Goal: Task Accomplishment & Management: Complete application form

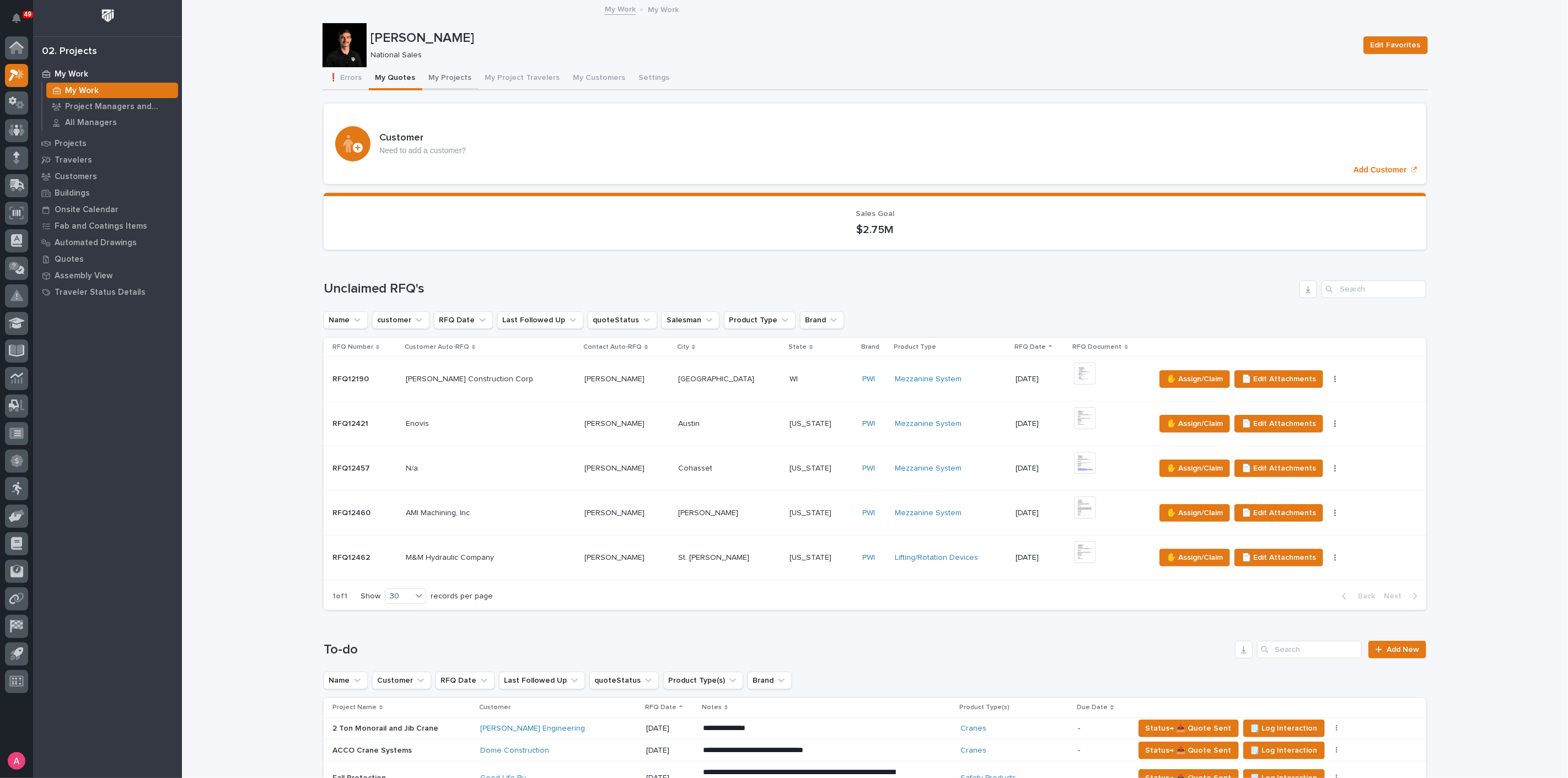
click at [443, 74] on button "My Projects" at bounding box center [450, 78] width 56 height 23
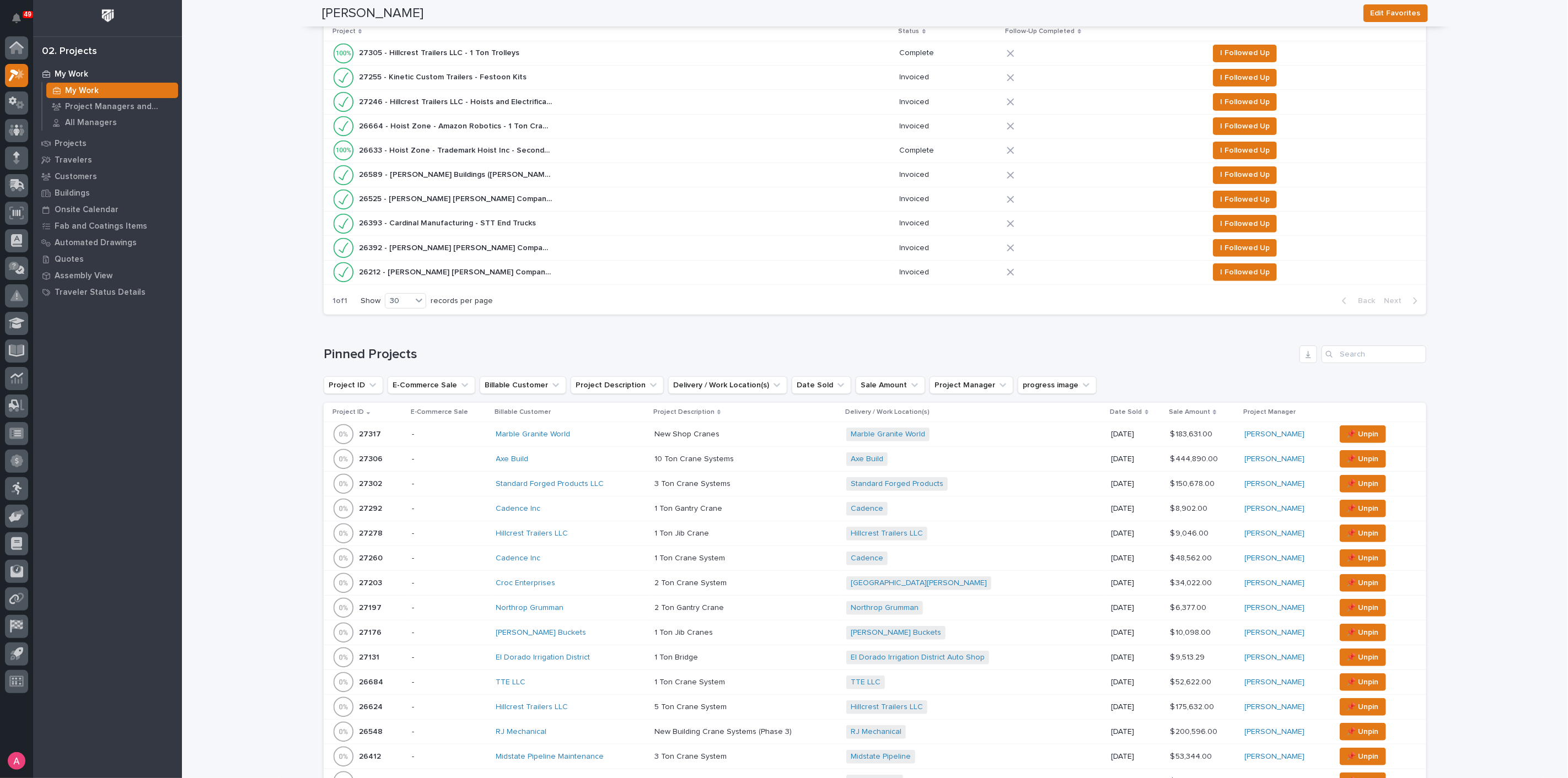
scroll to position [245, 0]
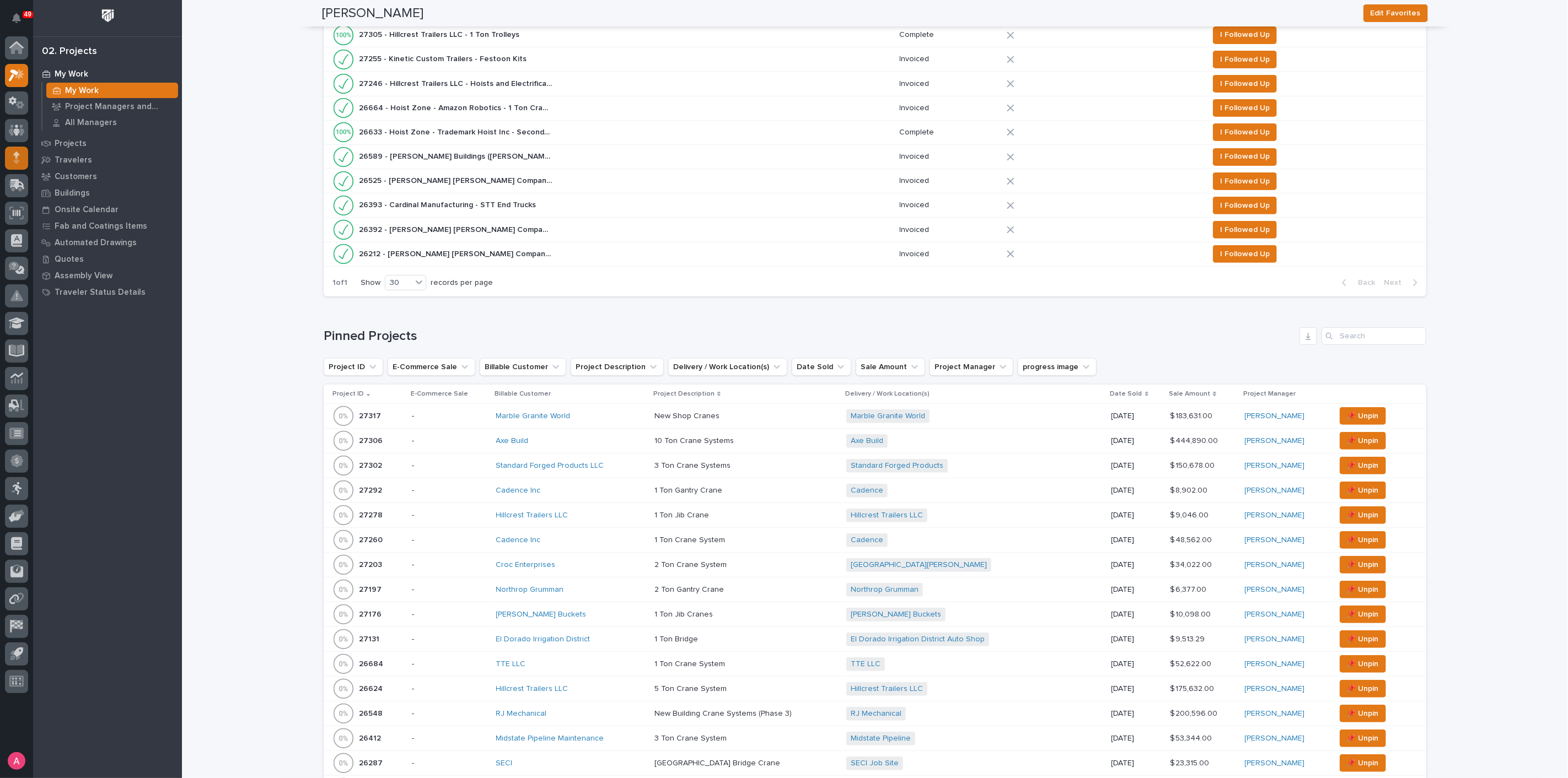
click at [11, 151] on div at bounding box center [16, 157] width 23 height 23
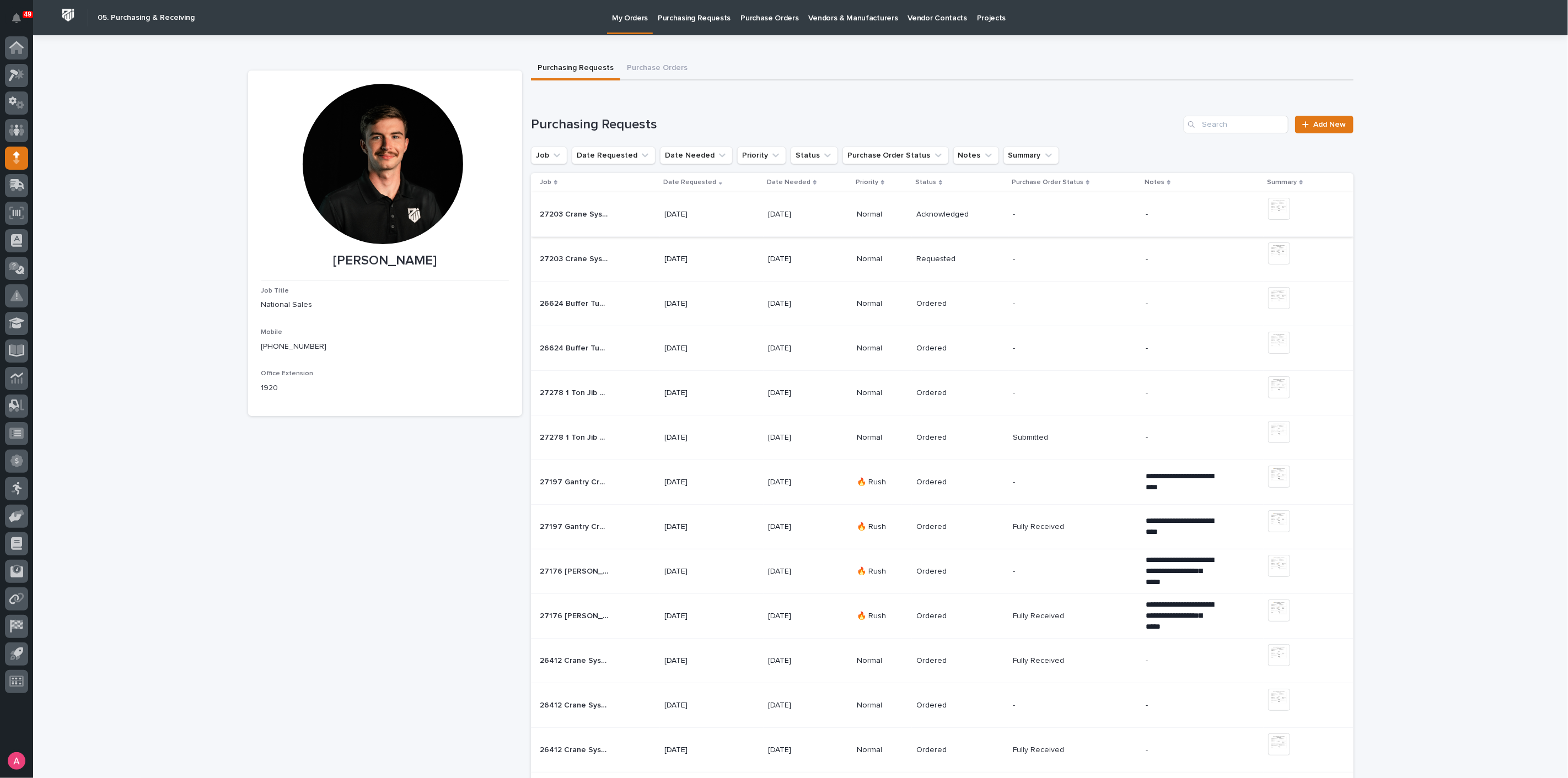
click at [1278, 210] on img at bounding box center [1280, 209] width 22 height 22
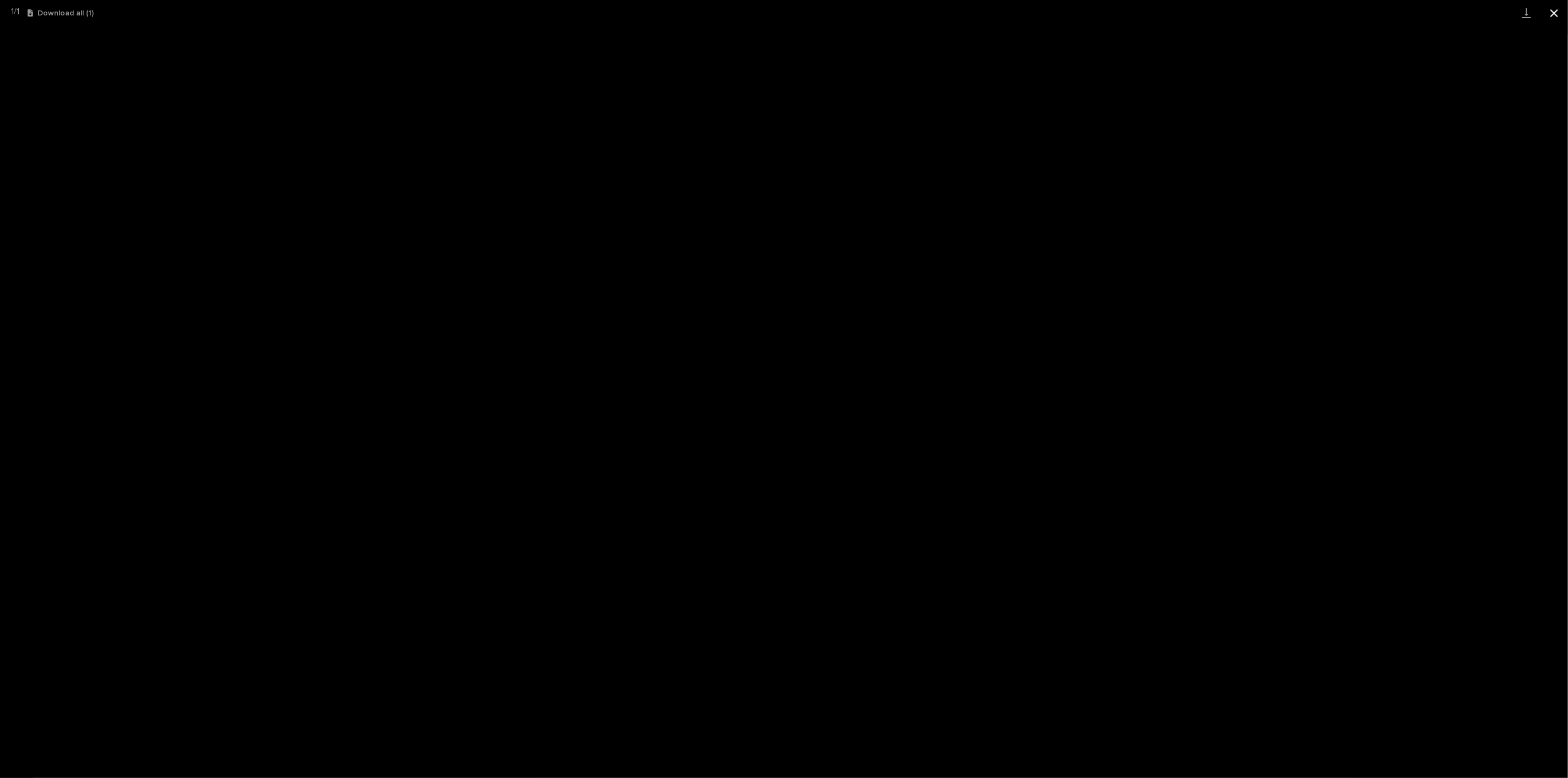
click at [1554, 18] on button "Close gallery" at bounding box center [1554, 13] width 27 height 26
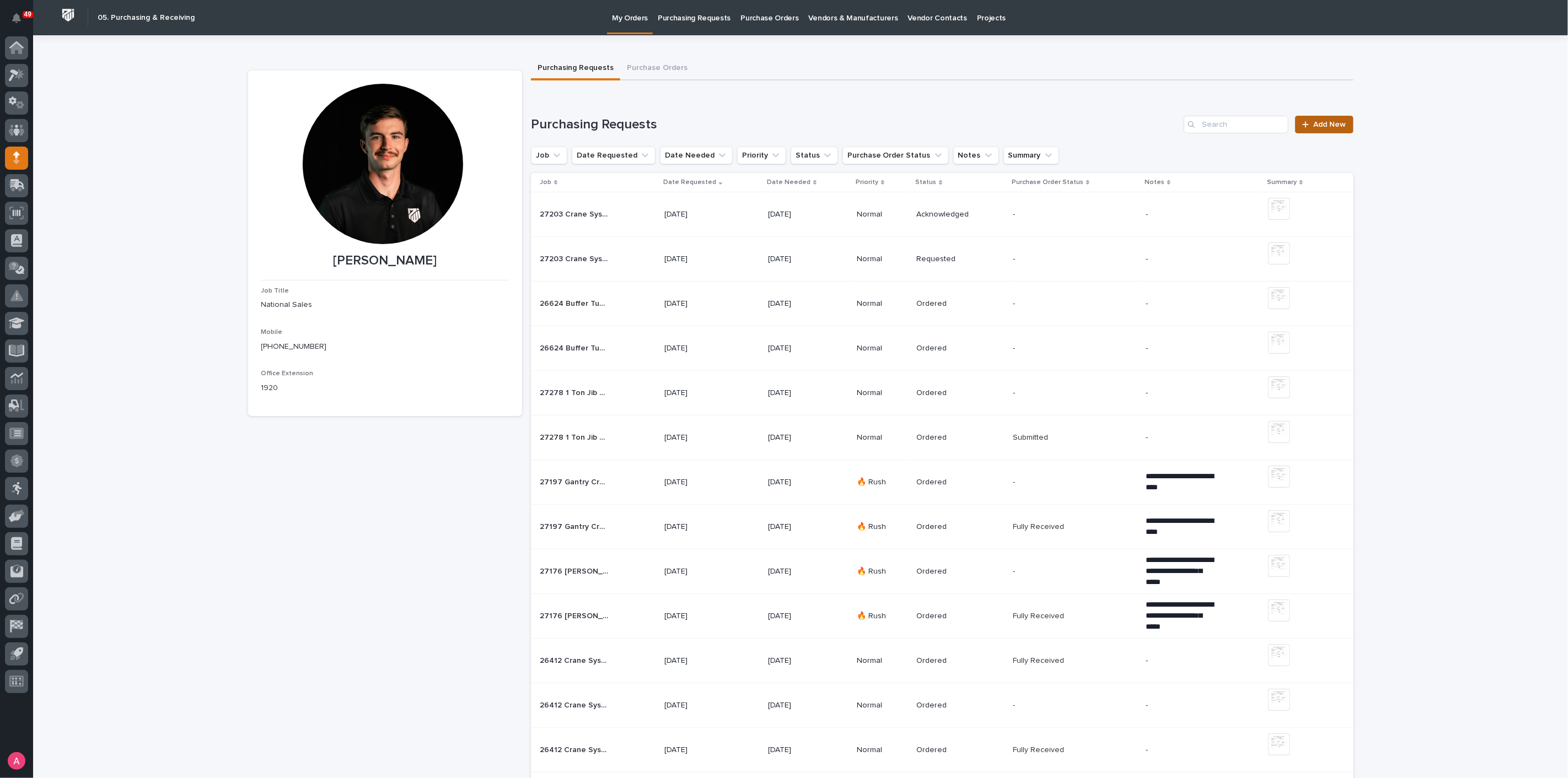
click at [1325, 128] on span "Add New" at bounding box center [1330, 124] width 32 height 8
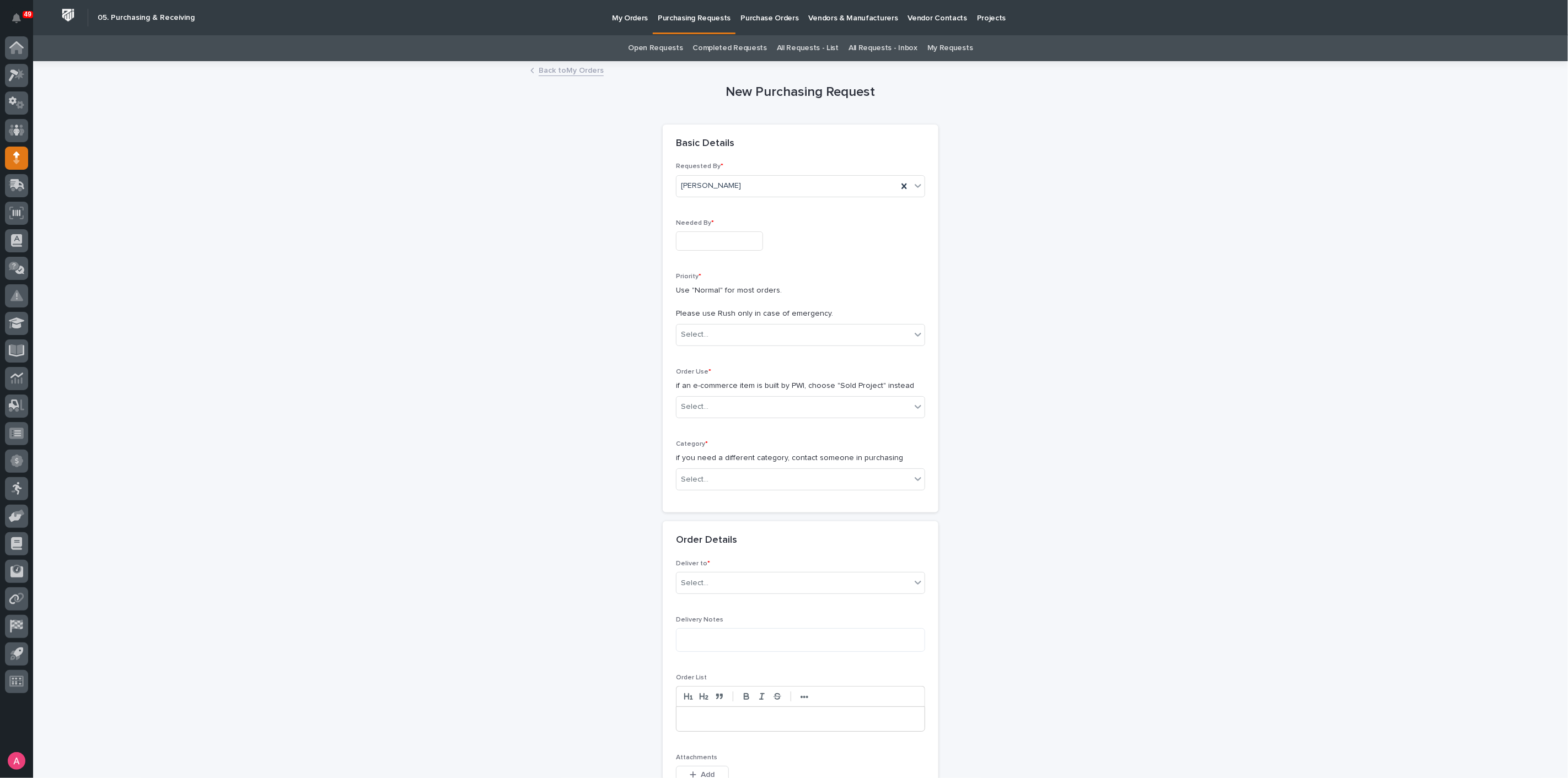
click at [716, 234] on input "text" at bounding box center [720, 241] width 87 height 20
click at [673, 166] on div "20" at bounding box center [672, 168] width 14 height 14
type input "**********"
click at [750, 338] on div "Select..." at bounding box center [793, 334] width 234 height 18
click at [732, 395] on div "Normal" at bounding box center [796, 394] width 248 height 20
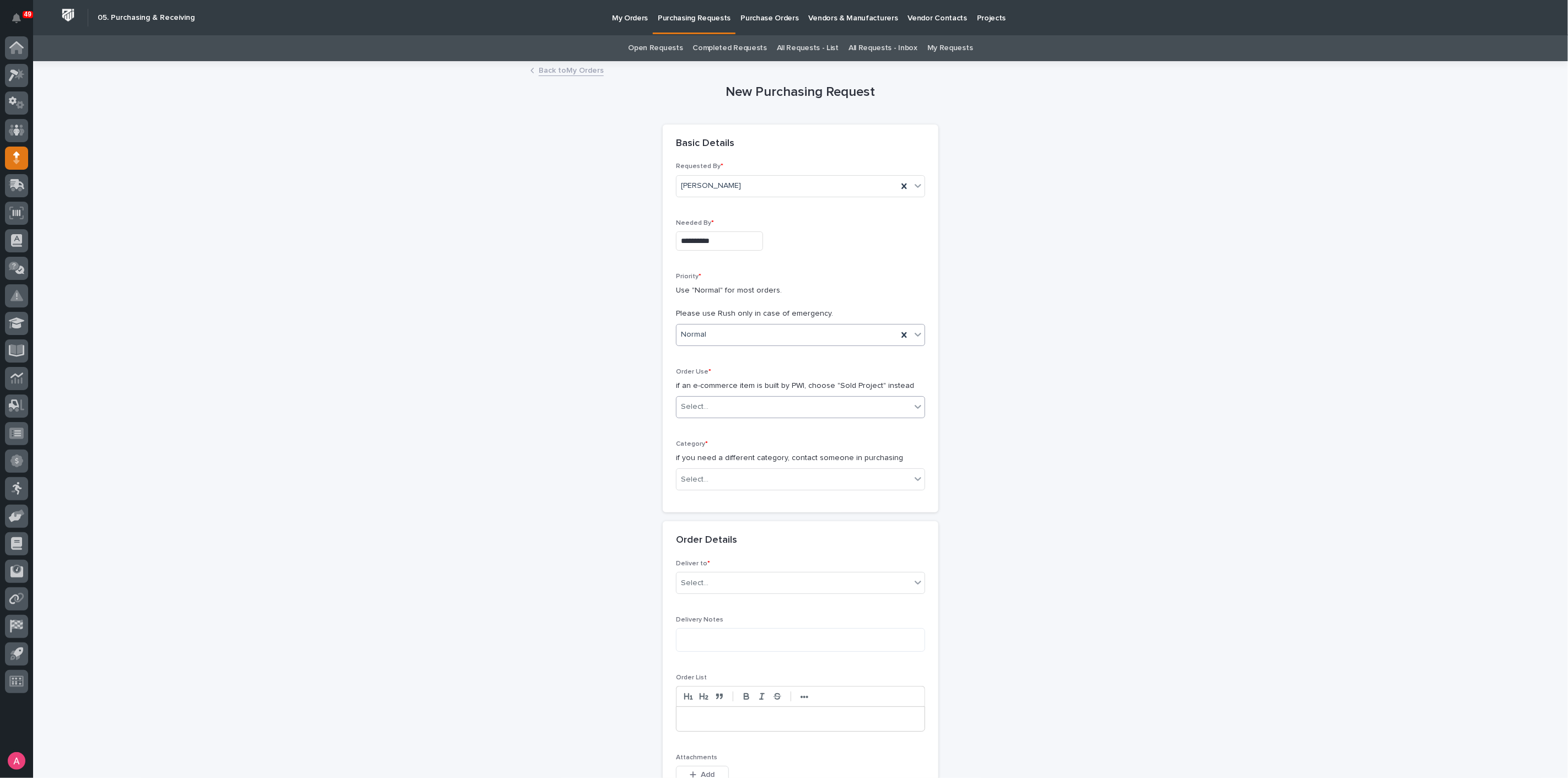
click at [744, 402] on div "Select..." at bounding box center [793, 406] width 234 height 18
click at [721, 425] on div "Sold Project" at bounding box center [796, 427] width 248 height 20
click at [736, 470] on div "Select..." at bounding box center [793, 479] width 234 height 18
click at [721, 589] on div "Parts & Hardware" at bounding box center [796, 595] width 248 height 20
click at [719, 554] on div "Select..." at bounding box center [793, 557] width 234 height 18
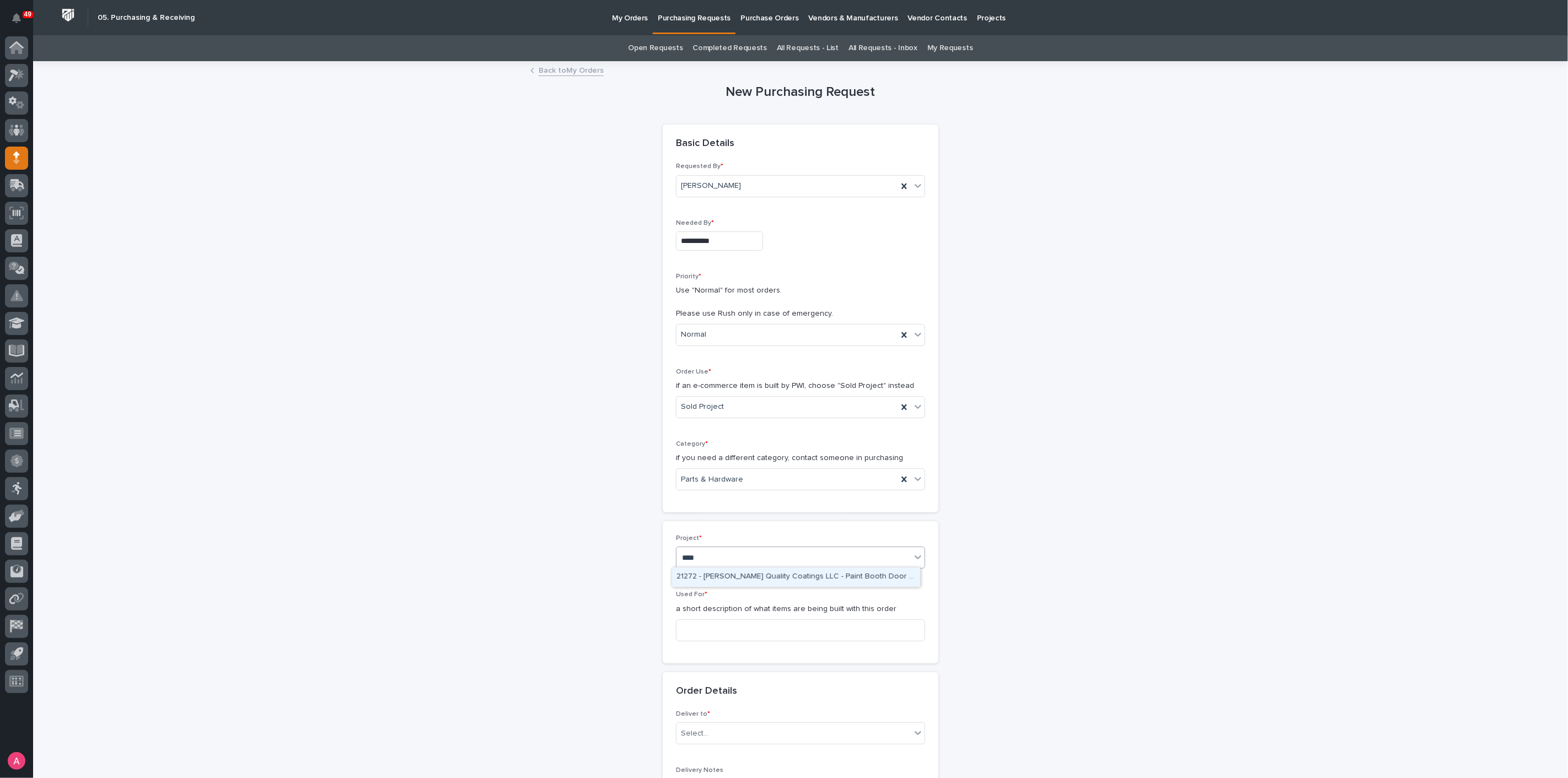
type input "*****"
click at [735, 574] on div "27292 - Cadence Inc - 1 Ton Gantry Crane" at bounding box center [796, 576] width 248 height 20
click at [734, 630] on input at bounding box center [801, 630] width 249 height 22
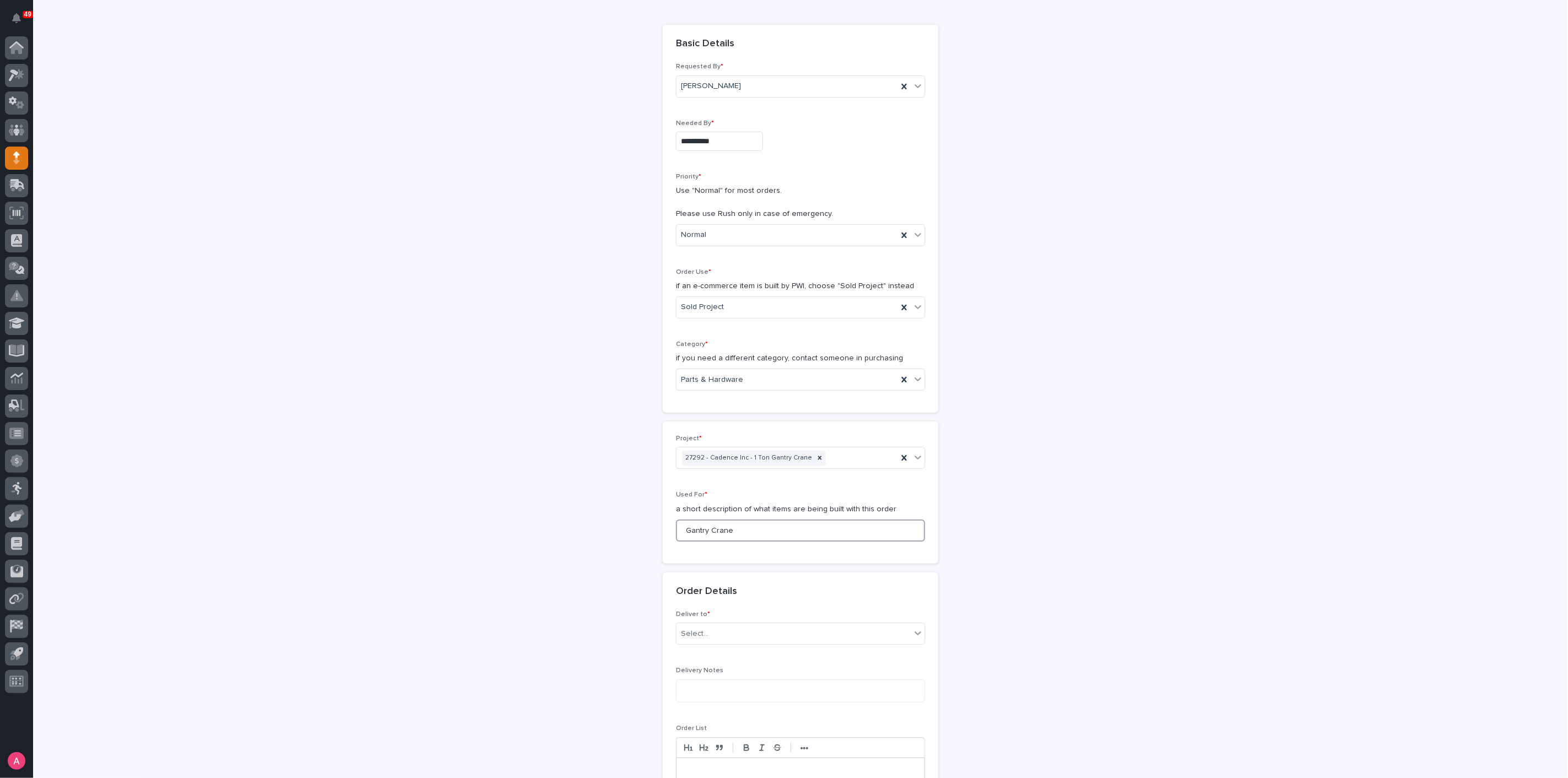
scroll to position [245, 0]
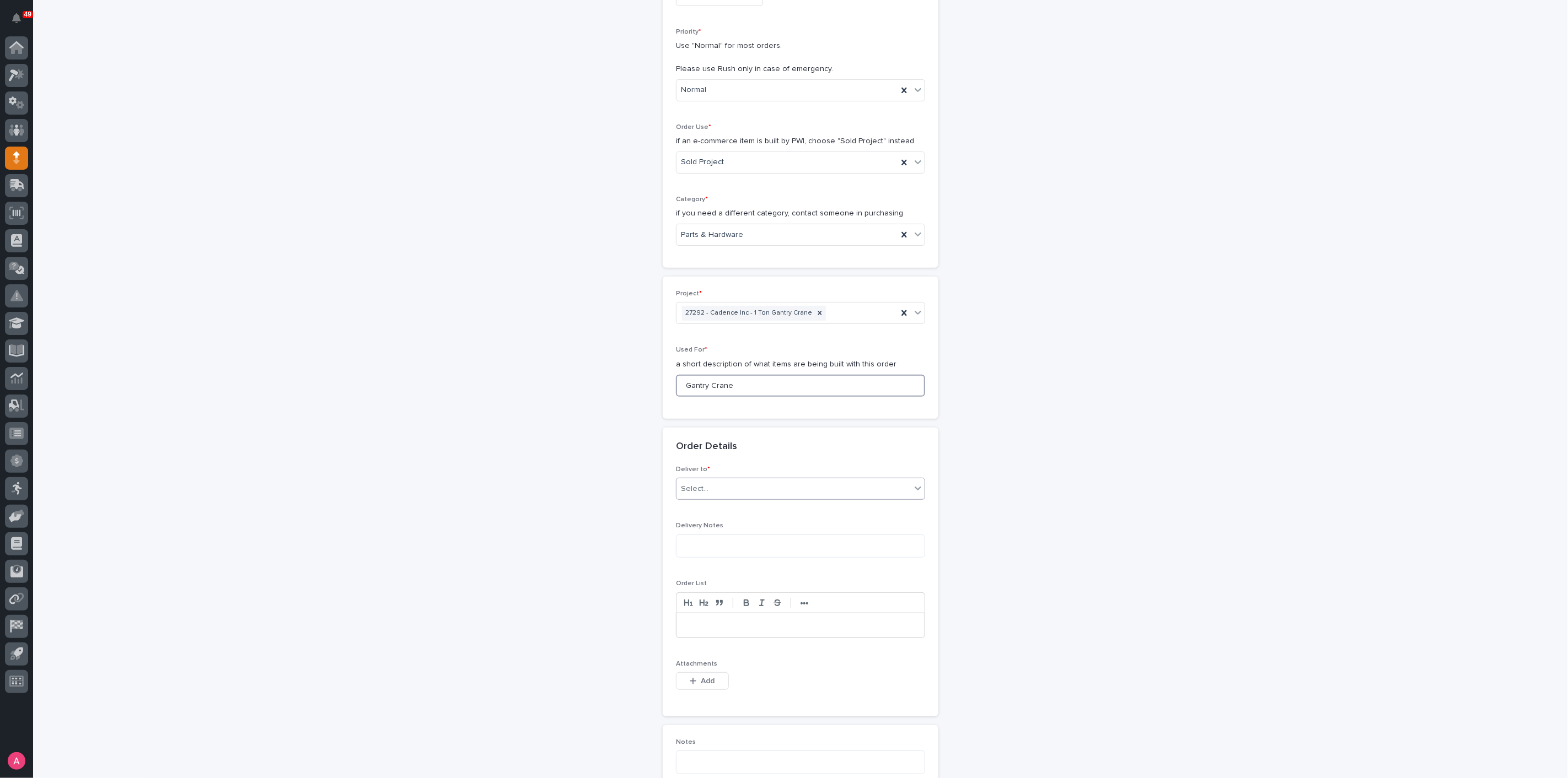
type input "Gantry Crane"
click at [693, 486] on div "Select..." at bounding box center [694, 489] width 27 height 12
click at [697, 507] on div "PWI" at bounding box center [796, 508] width 248 height 20
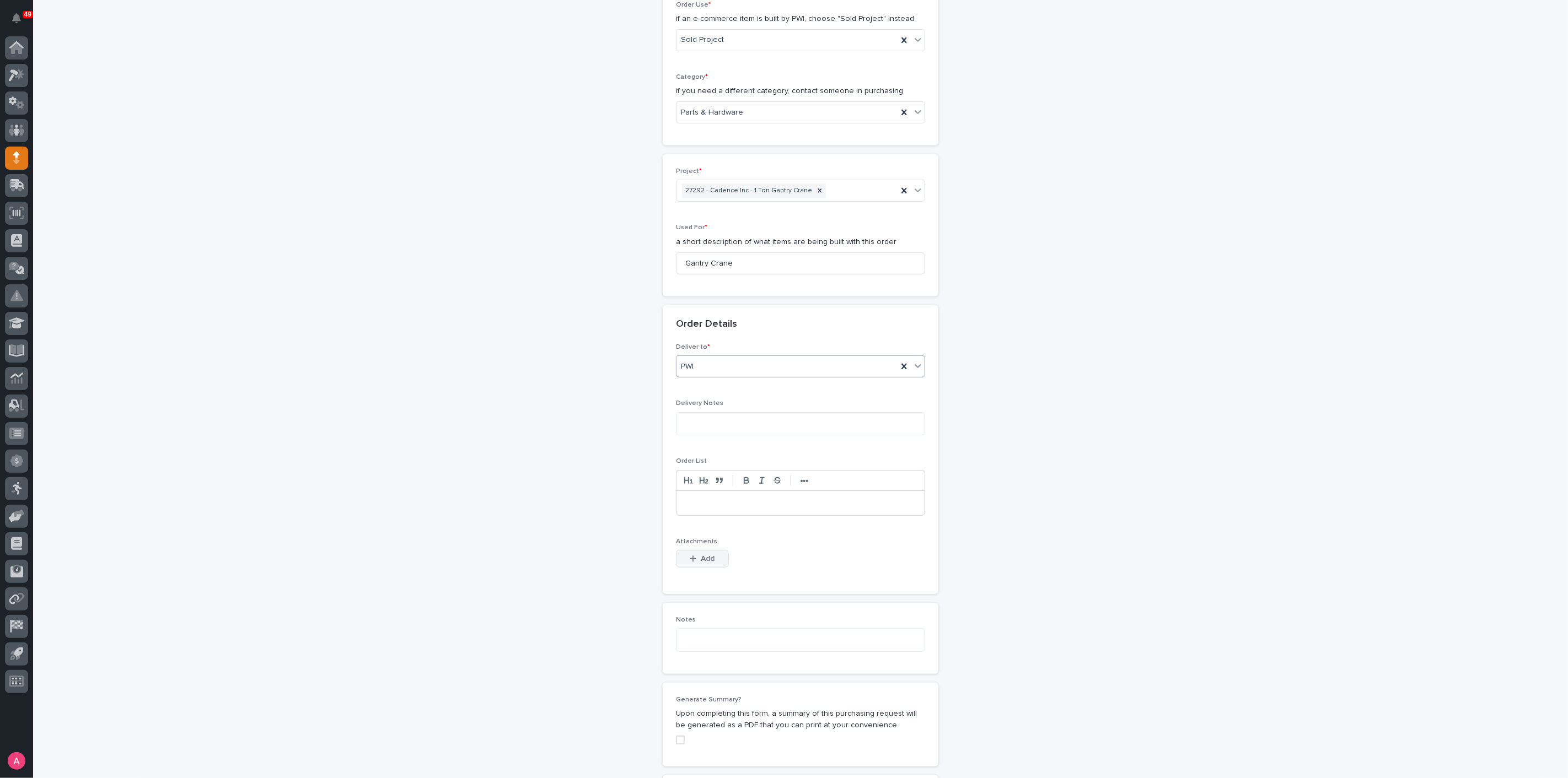
click at [716, 561] on button "Add" at bounding box center [703, 559] width 53 height 18
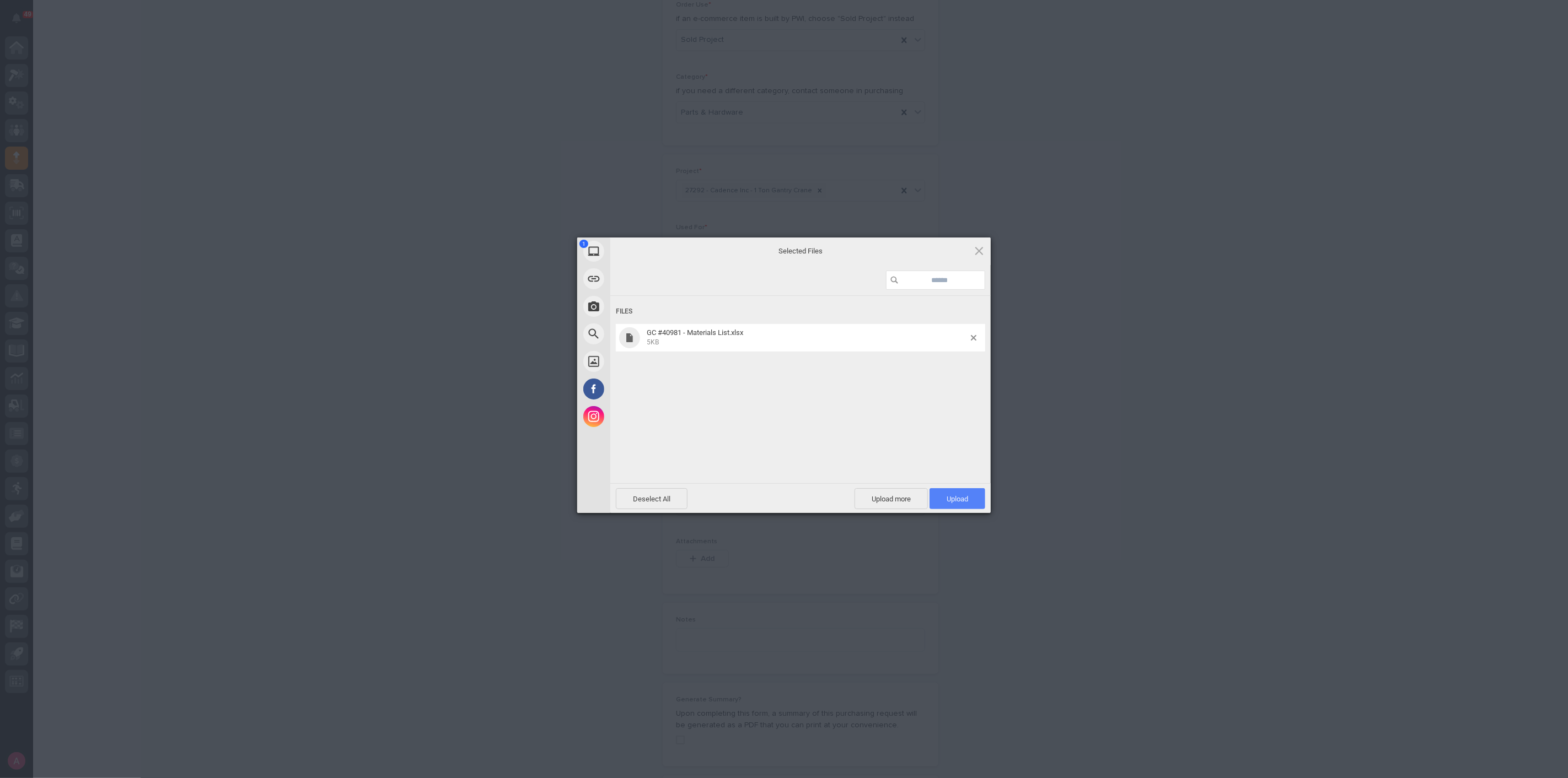
click at [969, 494] on span "Upload 1" at bounding box center [957, 498] width 55 height 21
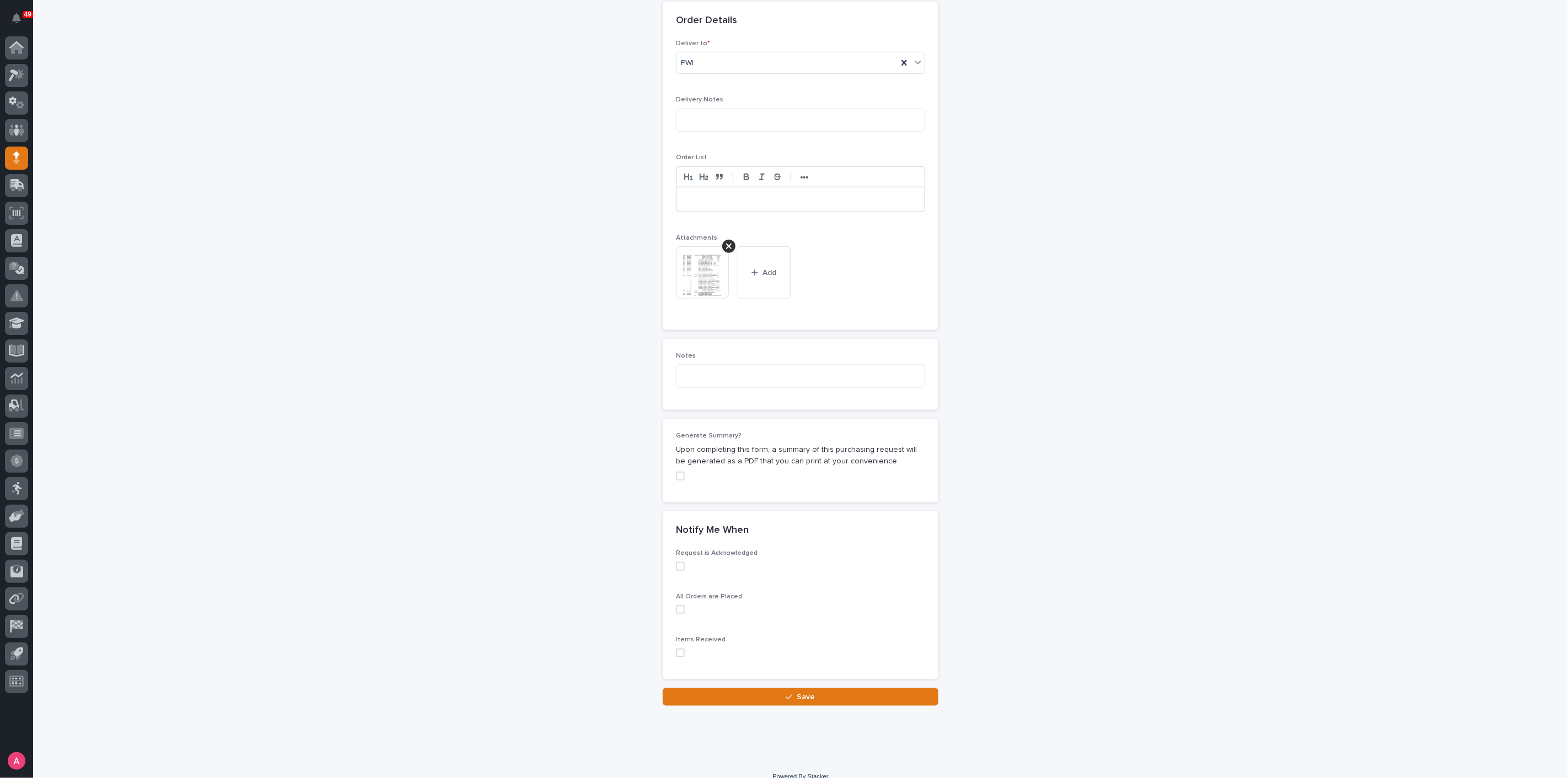
scroll to position [681, 0]
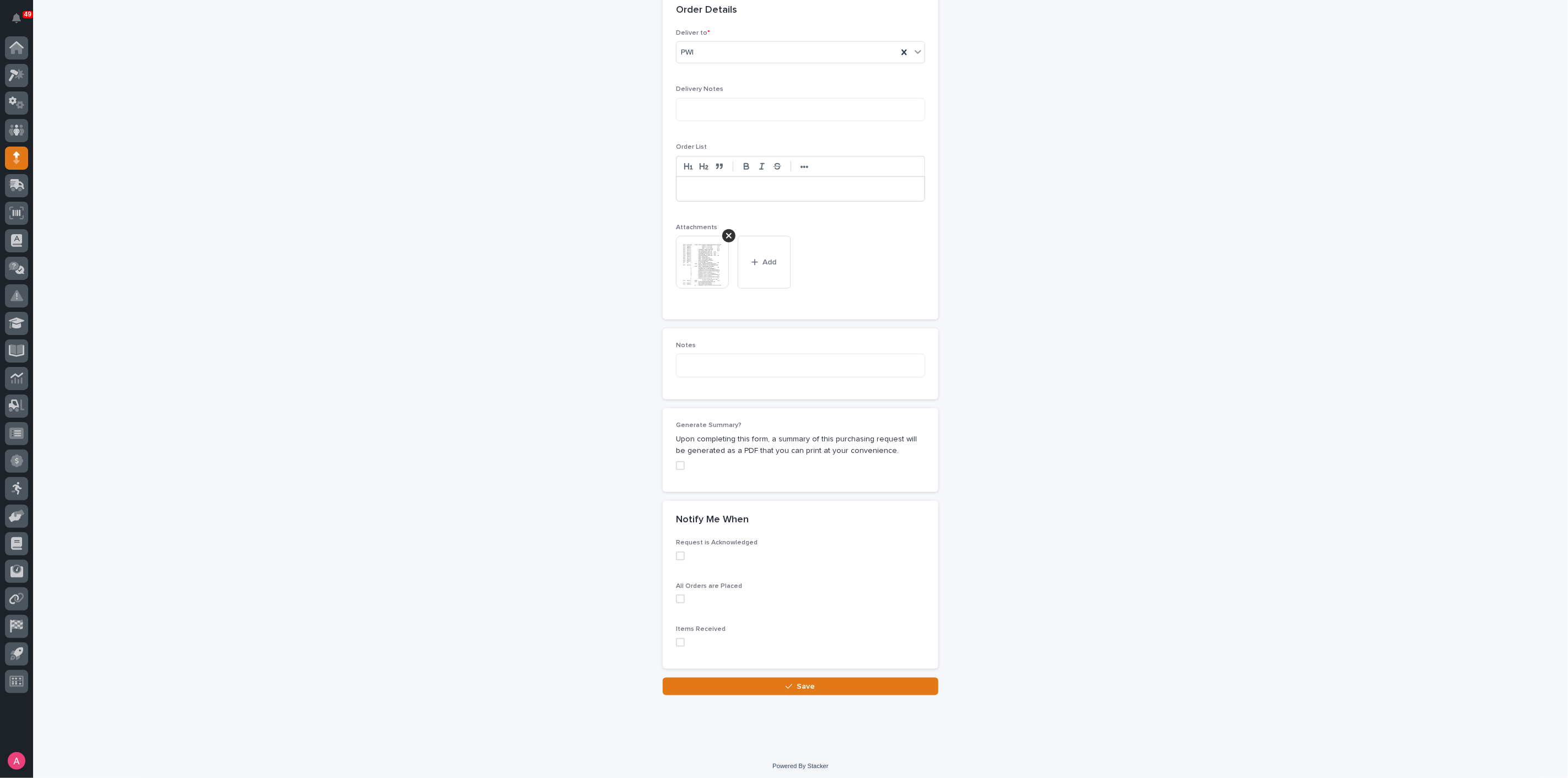
click at [676, 466] on span at bounding box center [681, 465] width 9 height 9
click at [801, 690] on button "Save" at bounding box center [801, 686] width 276 height 18
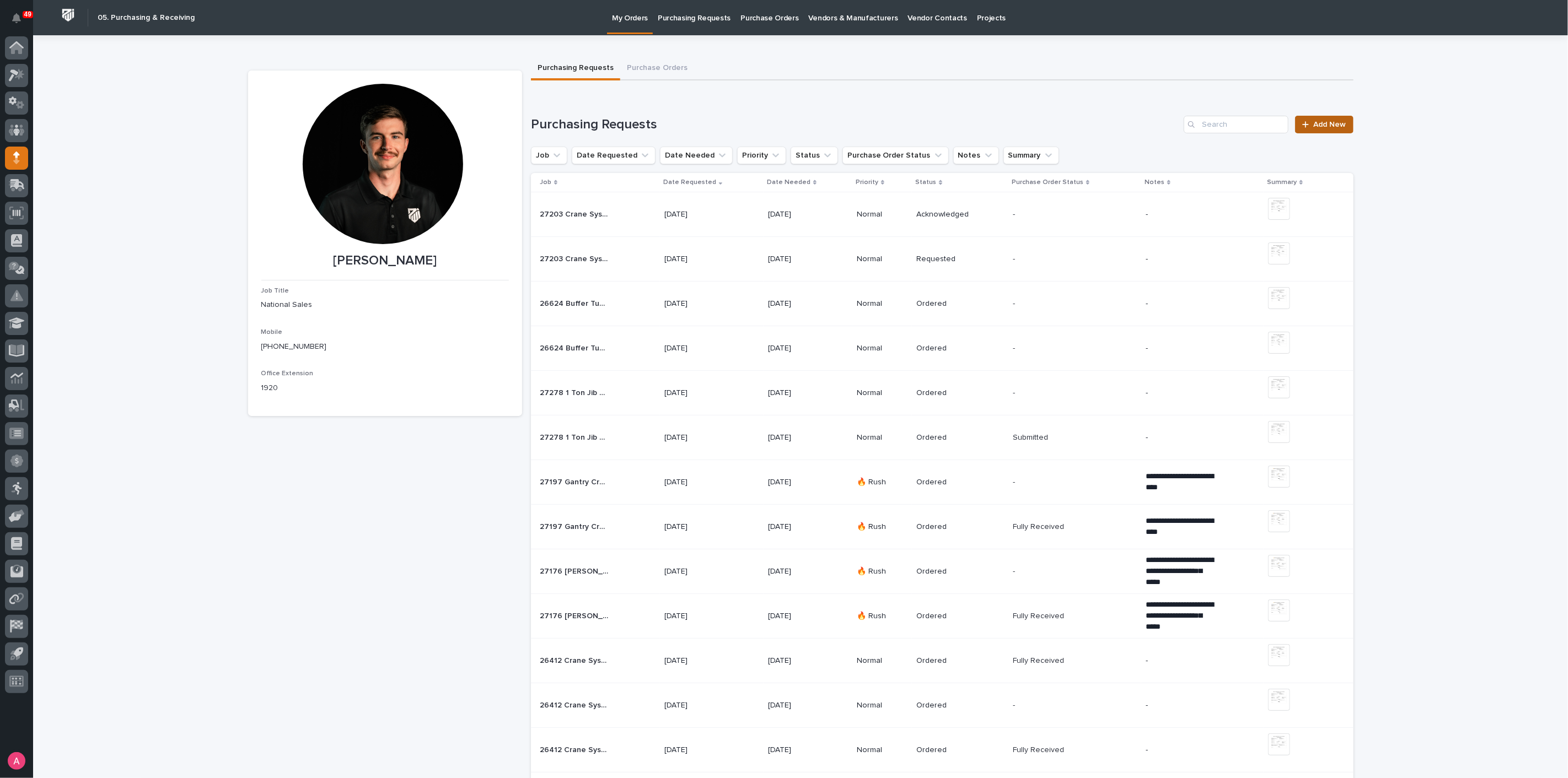
click at [1333, 122] on span "Add New" at bounding box center [1330, 124] width 32 height 8
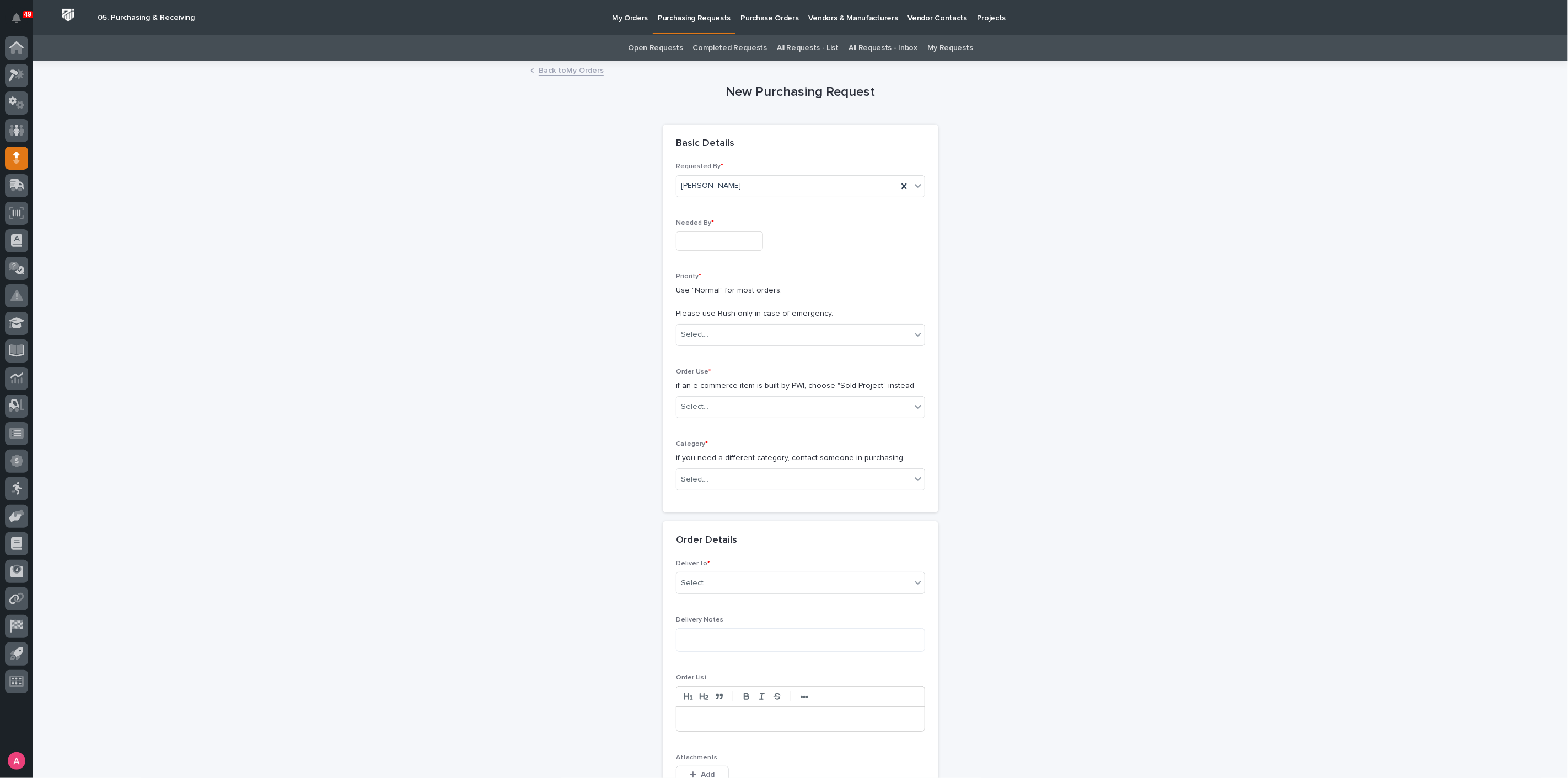
click at [729, 238] on input "text" at bounding box center [720, 241] width 87 height 20
click at [676, 165] on div "20" at bounding box center [672, 168] width 14 height 14
type input "**********"
click at [746, 328] on div "Select..." at bounding box center [793, 334] width 234 height 18
click at [742, 391] on div "Normal" at bounding box center [796, 394] width 248 height 20
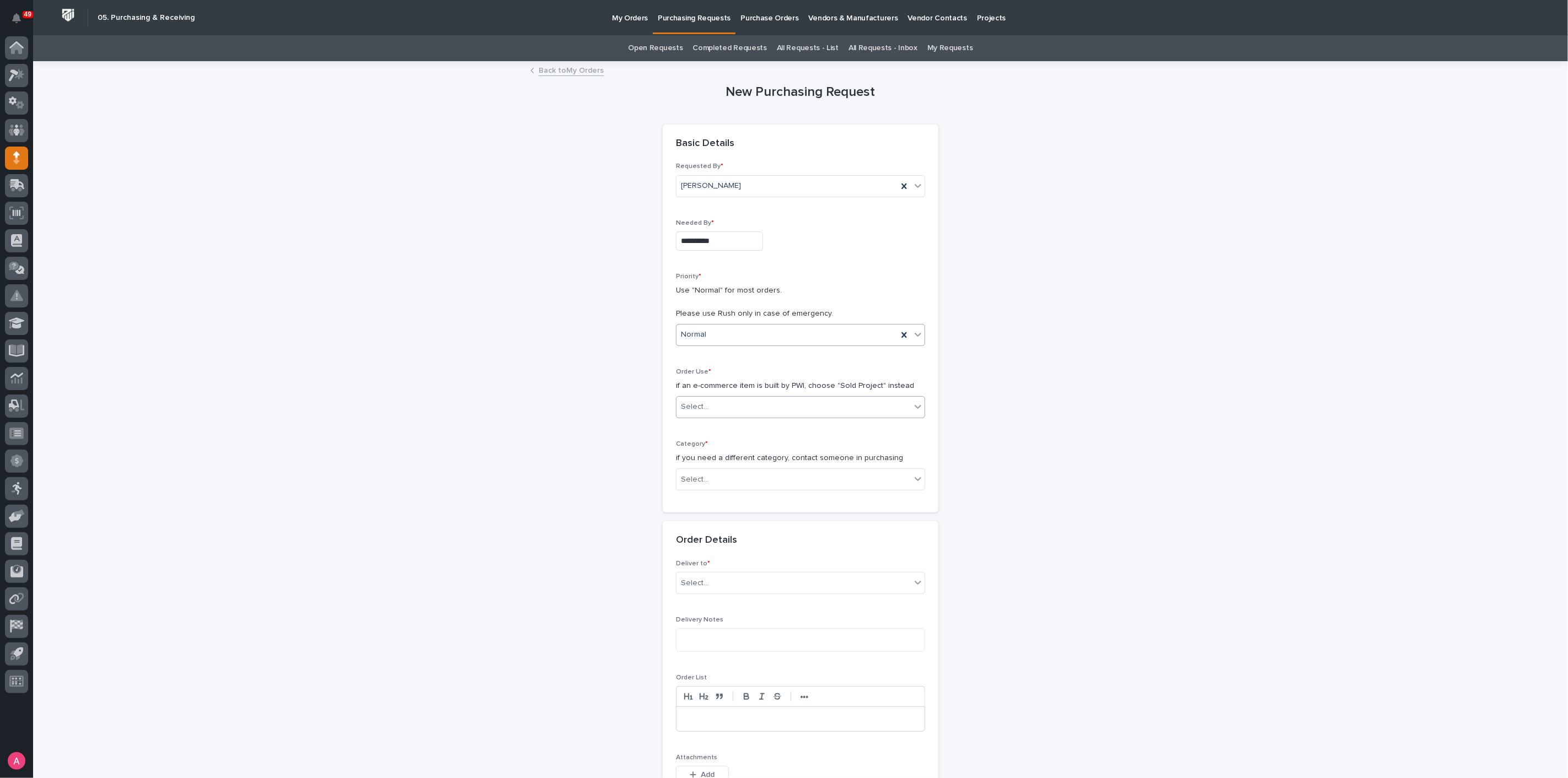
click at [740, 400] on div "Select..." at bounding box center [793, 406] width 234 height 18
click at [737, 430] on div "Sold Project" at bounding box center [796, 427] width 248 height 20
click at [743, 480] on div "Select..." at bounding box center [793, 479] width 234 height 18
click at [723, 631] on div "Steel" at bounding box center [796, 633] width 248 height 20
click at [736, 626] on input at bounding box center [801, 630] width 249 height 22
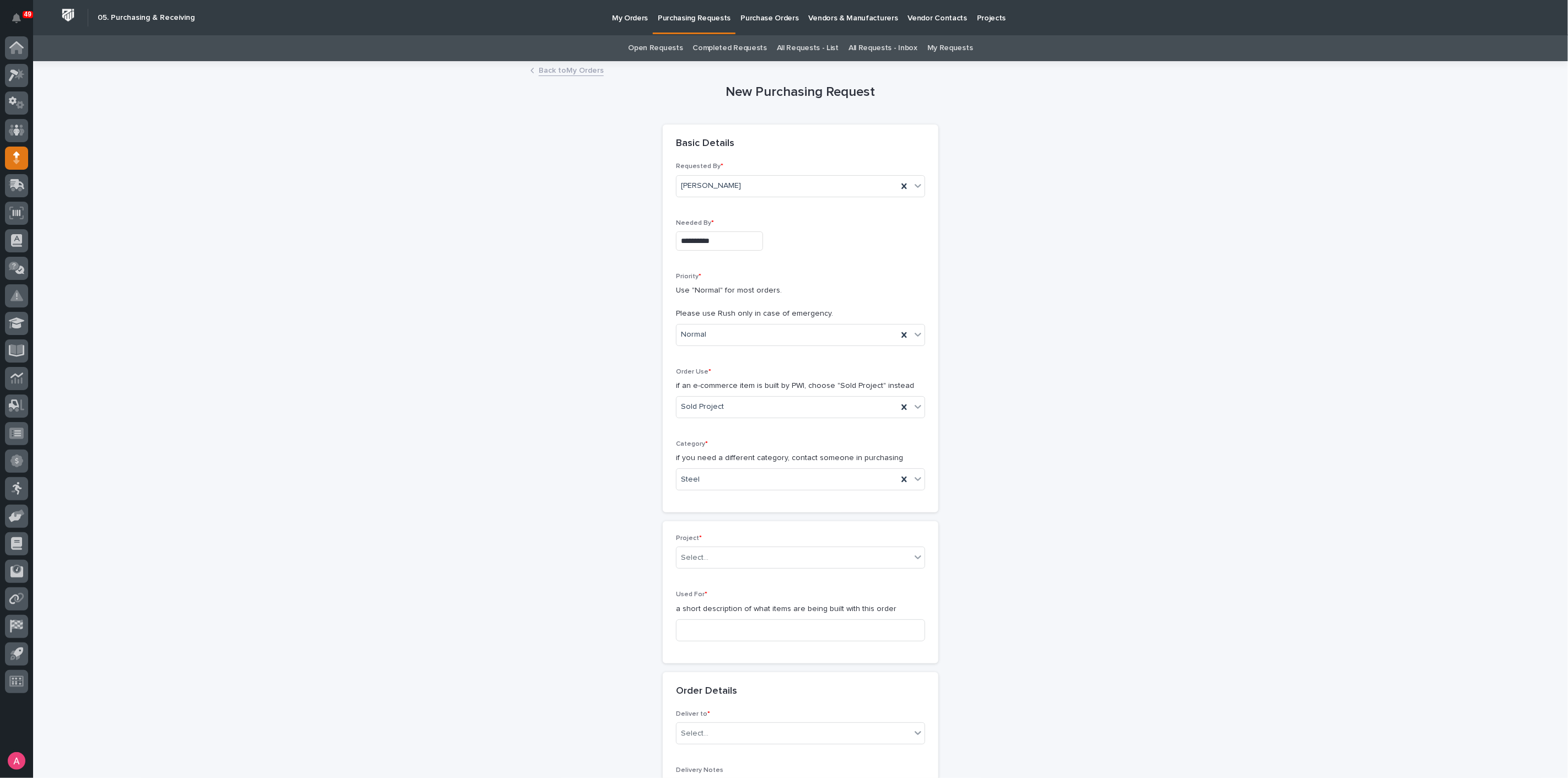
click at [725, 542] on div "Project * Select..." at bounding box center [801, 556] width 249 height 43
click at [726, 562] on div "Select..." at bounding box center [793, 557] width 234 height 18
type input "*****"
click at [733, 569] on div "27292 - Cadence Inc - 1 Ton Gantry Crane" at bounding box center [796, 576] width 248 height 20
click at [731, 629] on input at bounding box center [801, 630] width 249 height 22
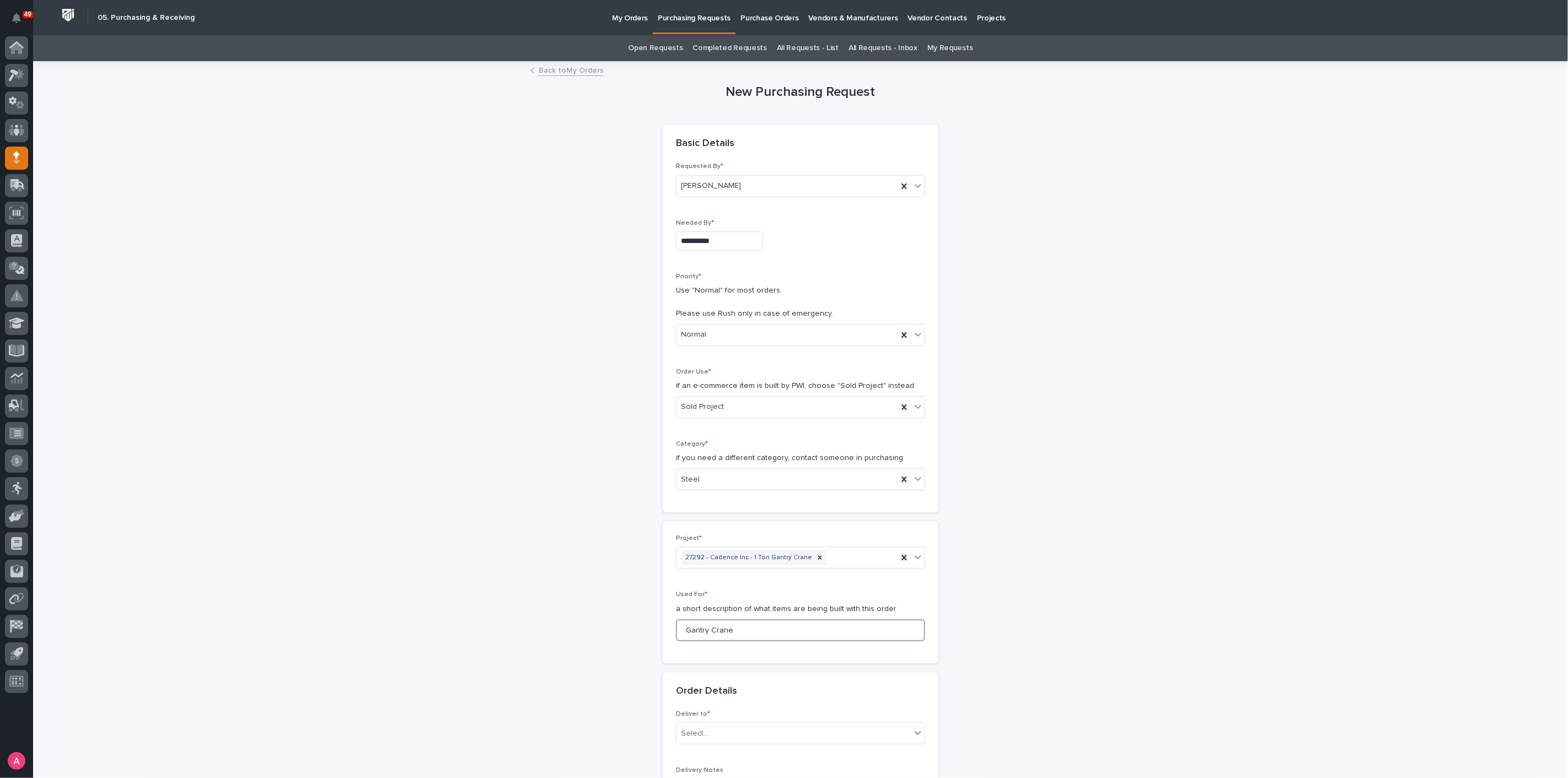
scroll to position [306, 0]
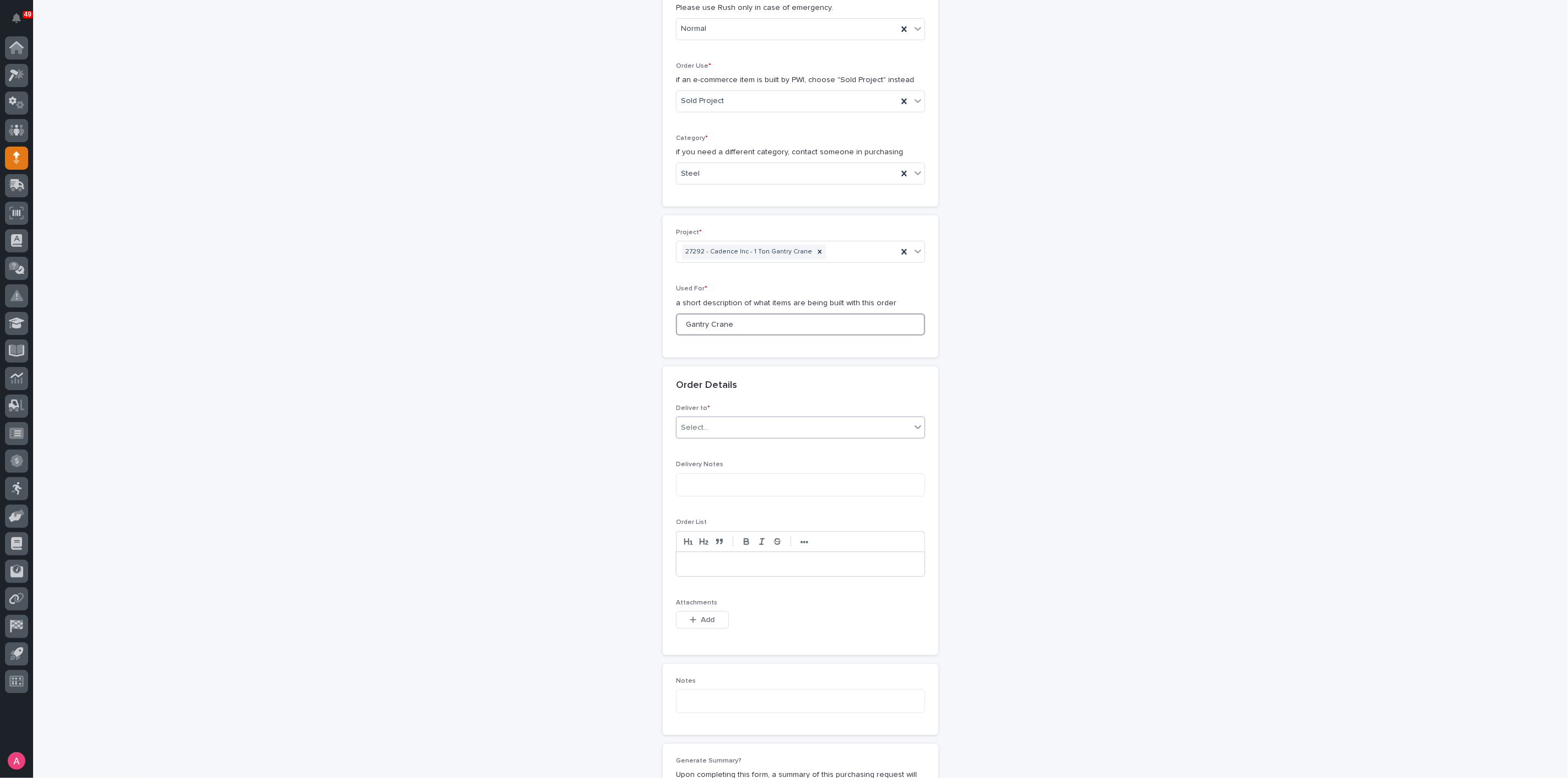
type input "Gantry Crane"
click at [718, 419] on div "Select..." at bounding box center [793, 428] width 234 height 18
click at [710, 450] on div "PWI" at bounding box center [796, 446] width 248 height 20
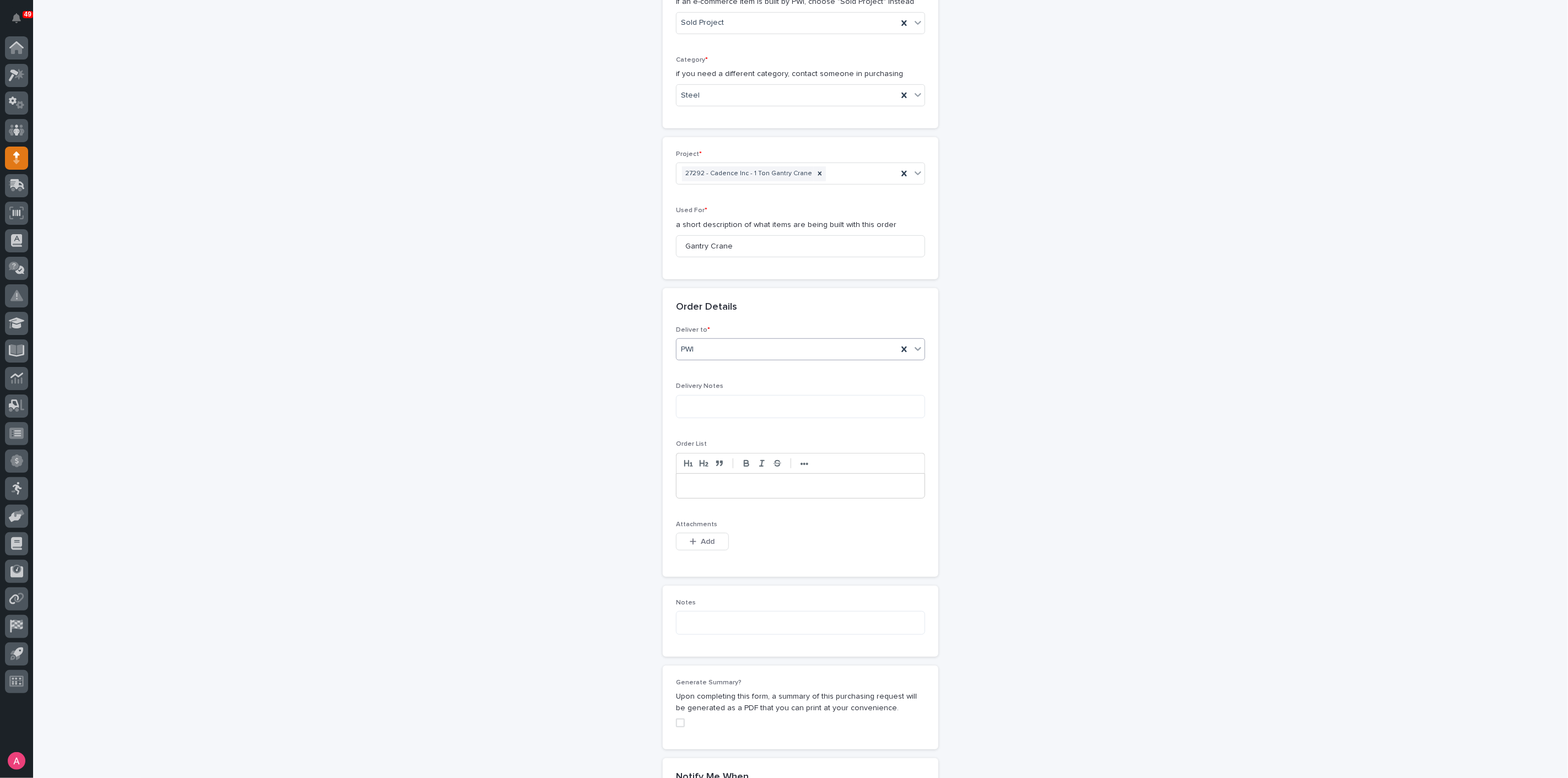
scroll to position [429, 0]
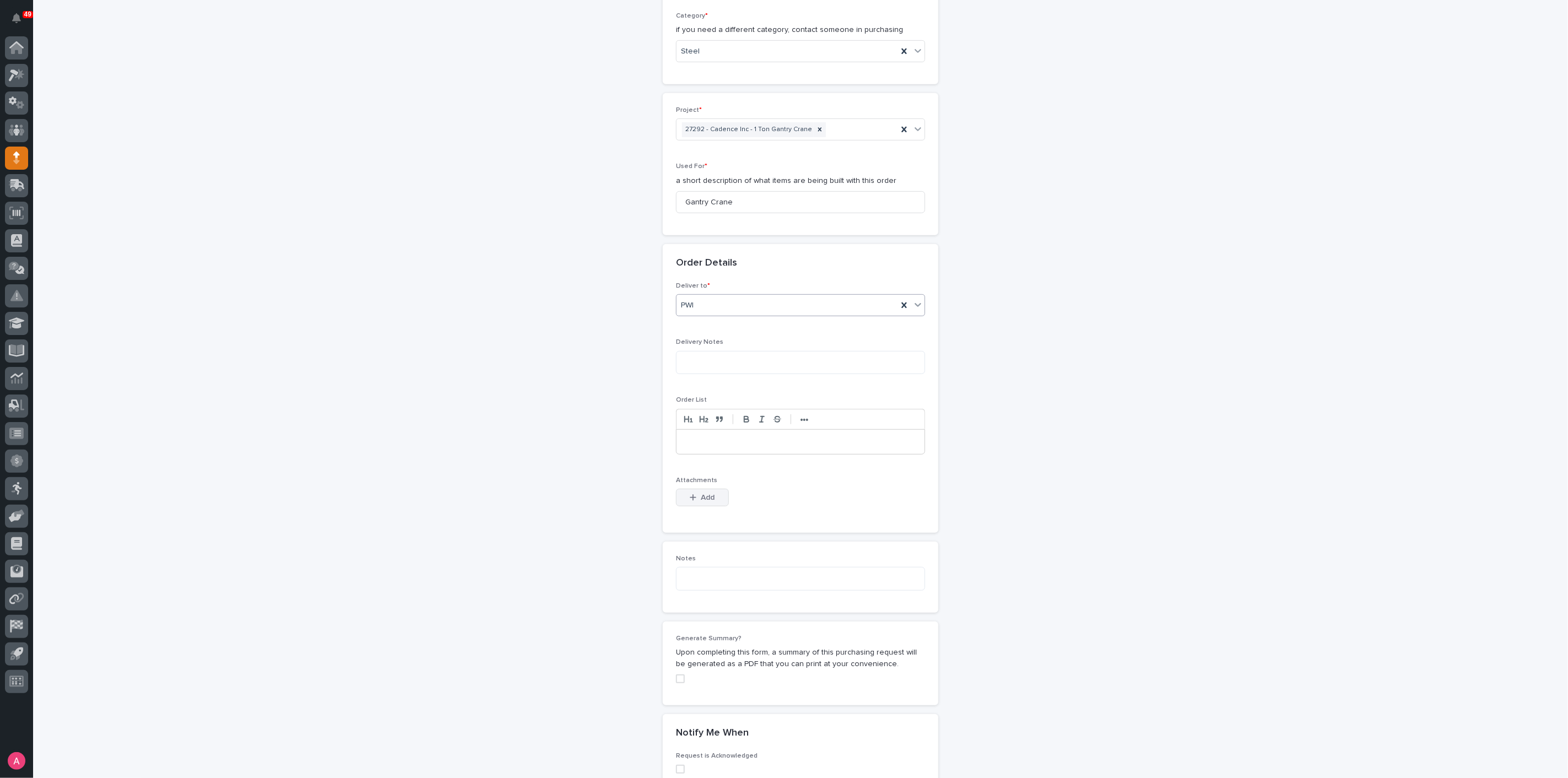
click at [701, 496] on span "Add" at bounding box center [708, 497] width 14 height 10
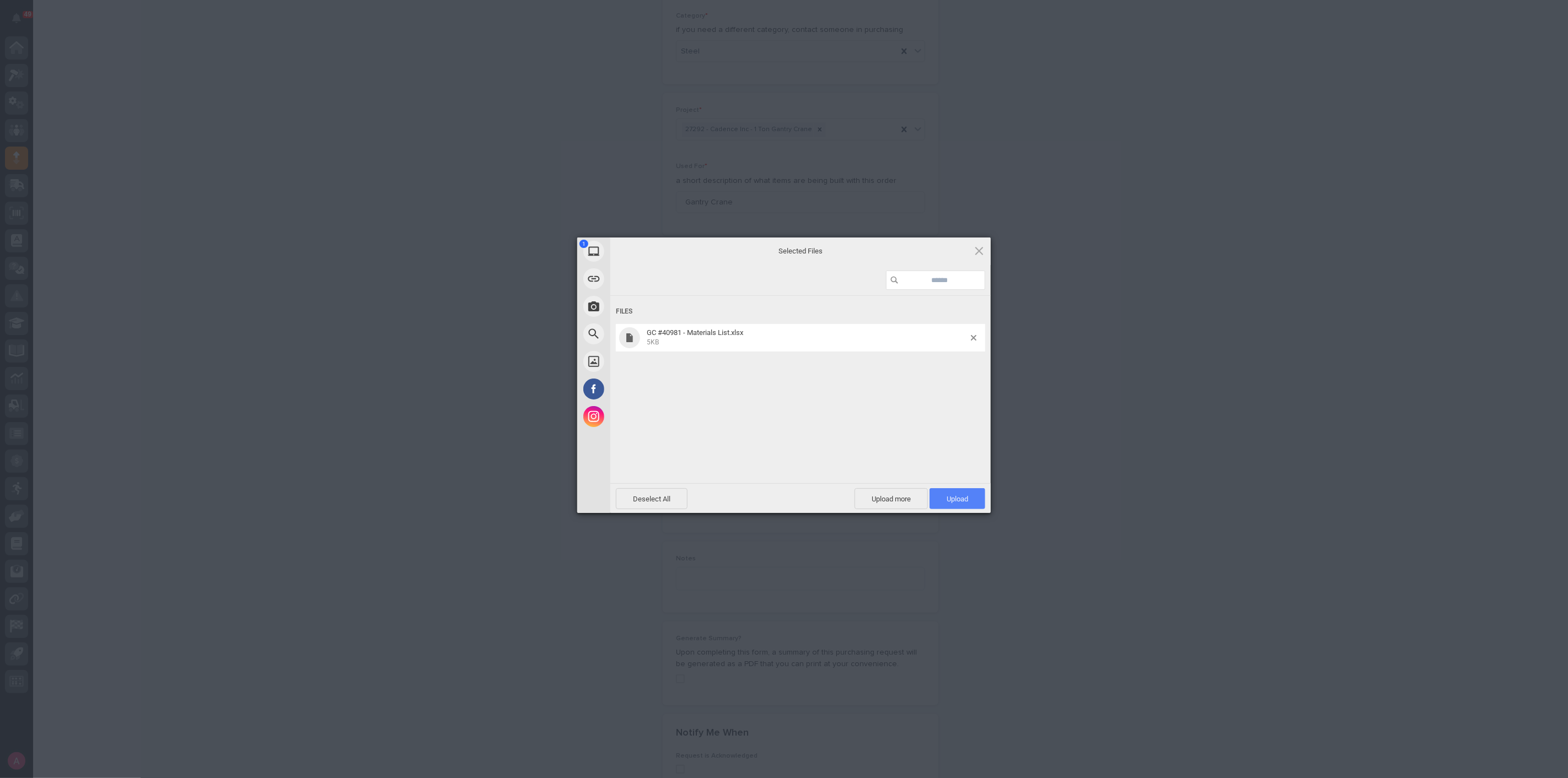
click at [955, 497] on span "Upload 1" at bounding box center [957, 499] width 21 height 9
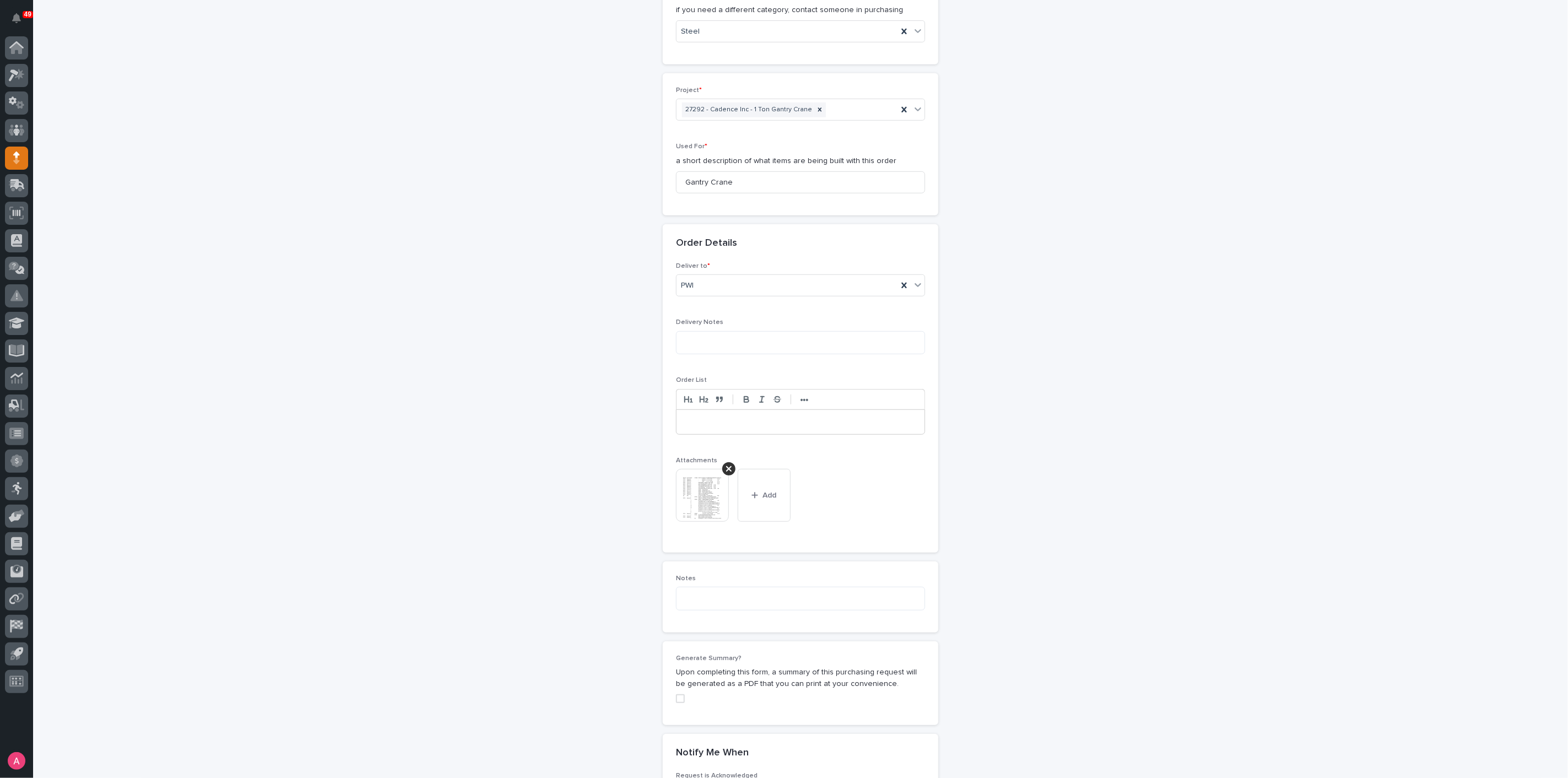
scroll to position [681, 0]
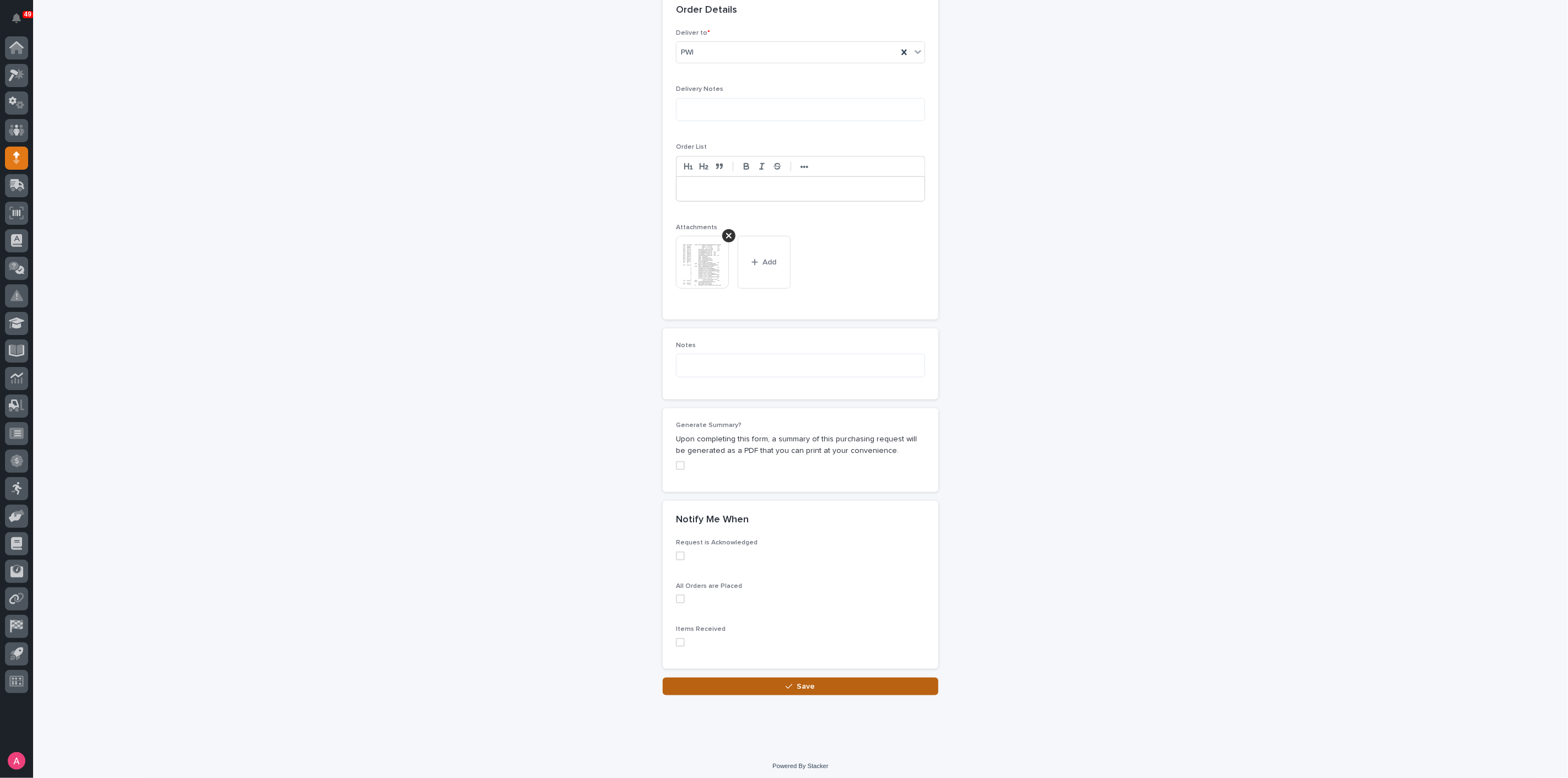
click at [792, 678] on button "Save" at bounding box center [801, 686] width 276 height 18
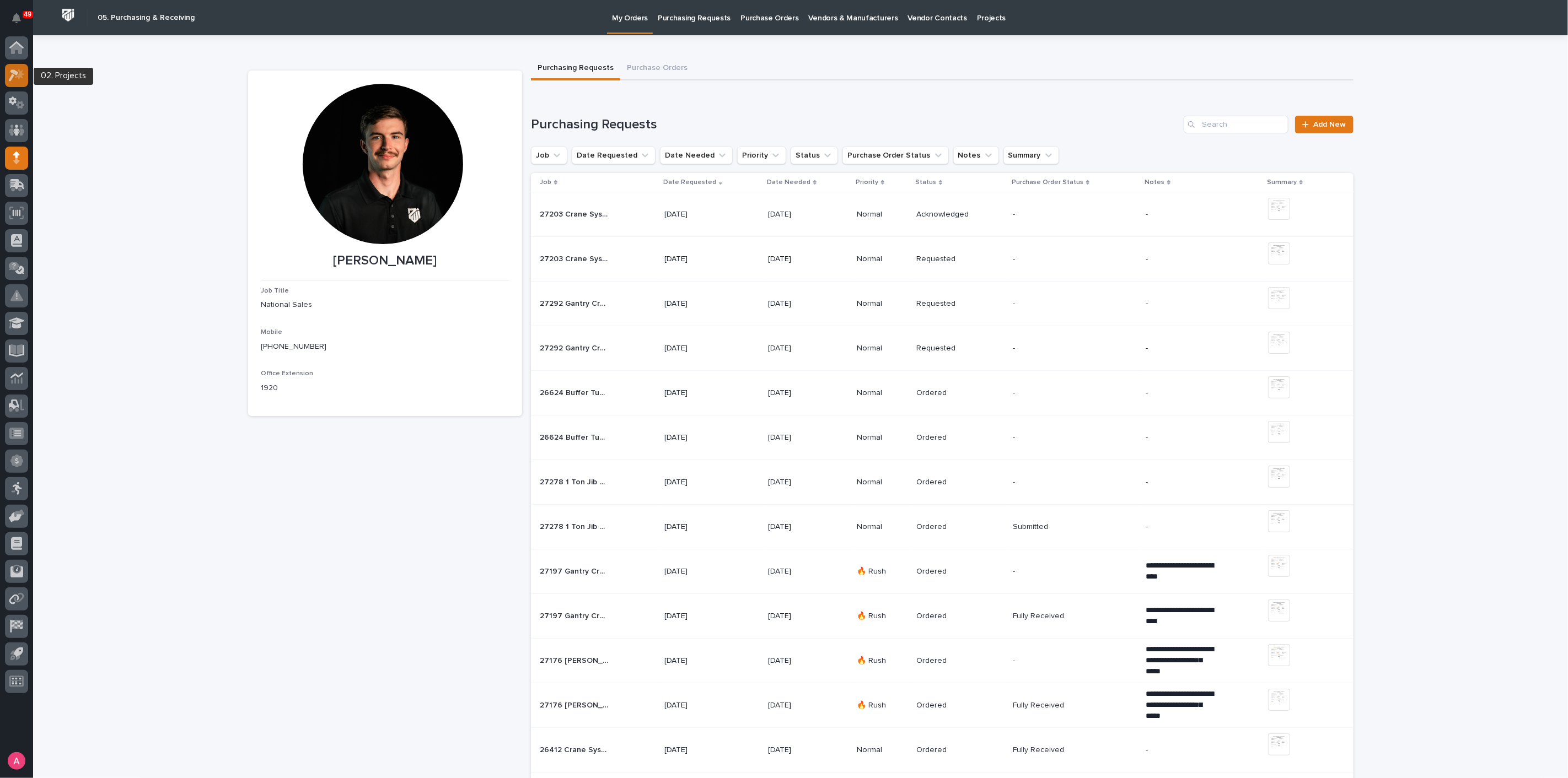
click at [12, 74] on icon at bounding box center [16, 75] width 16 height 13
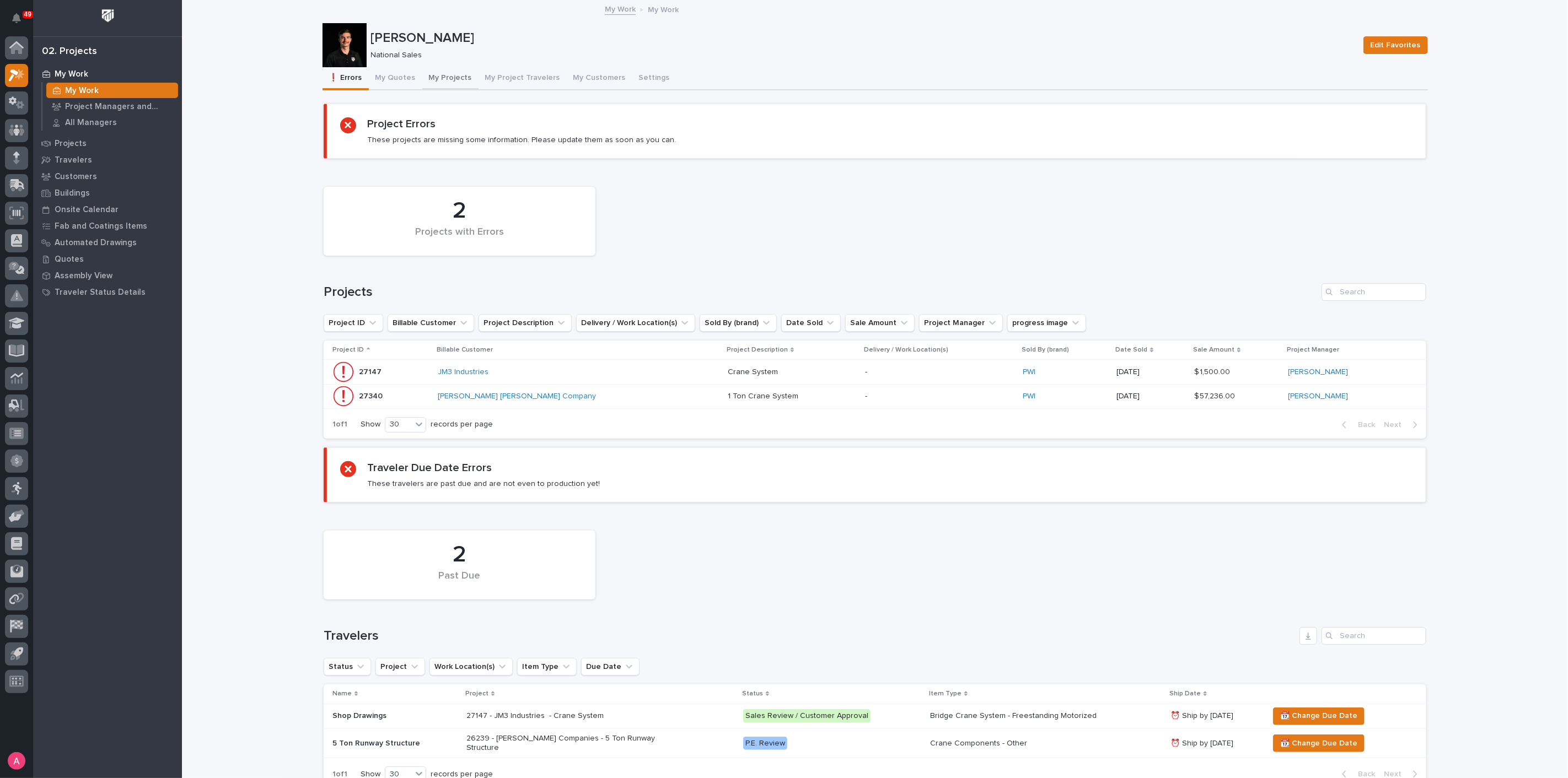
click at [427, 77] on button "My Projects" at bounding box center [450, 78] width 56 height 23
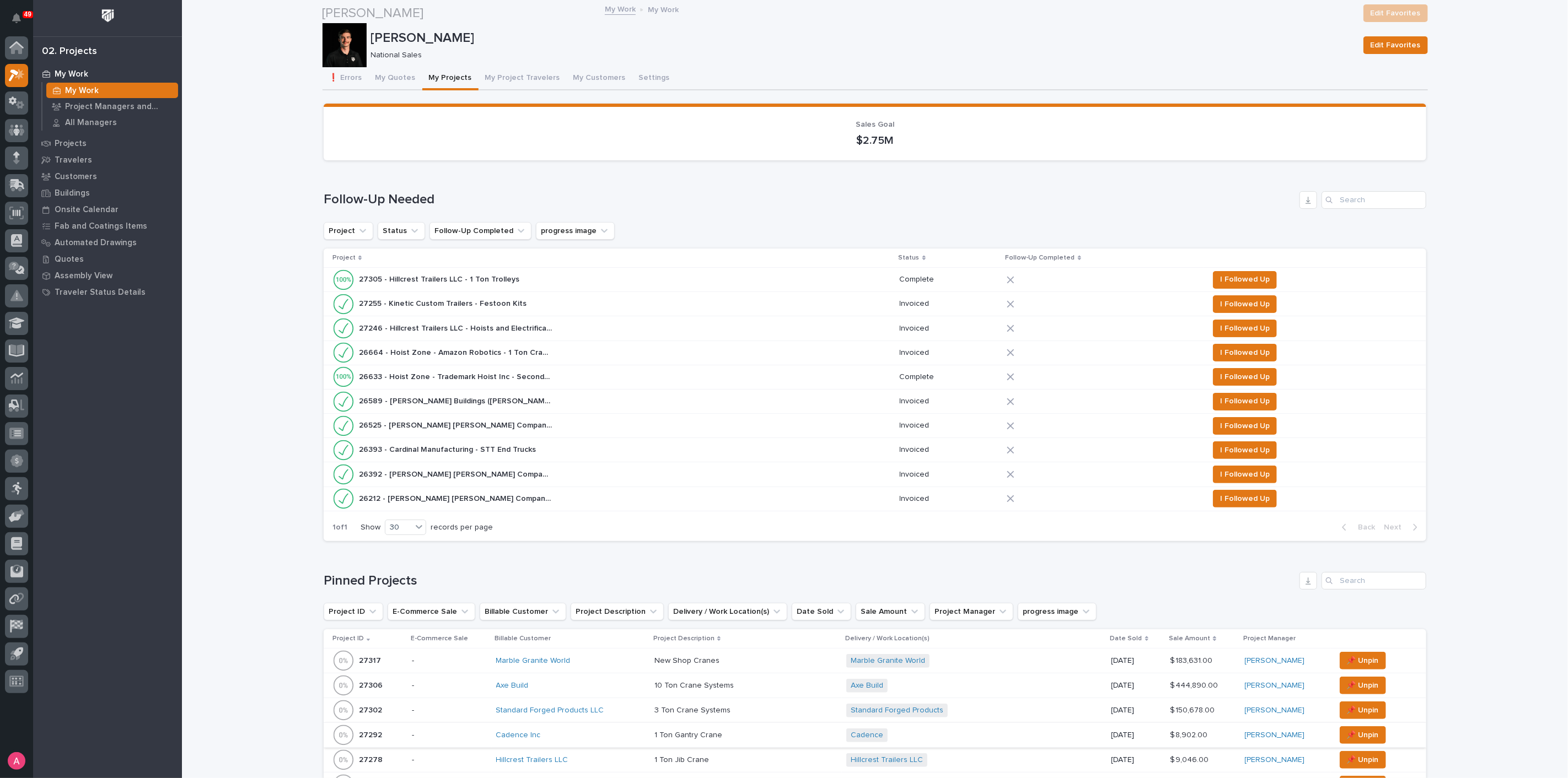
scroll to position [245, 0]
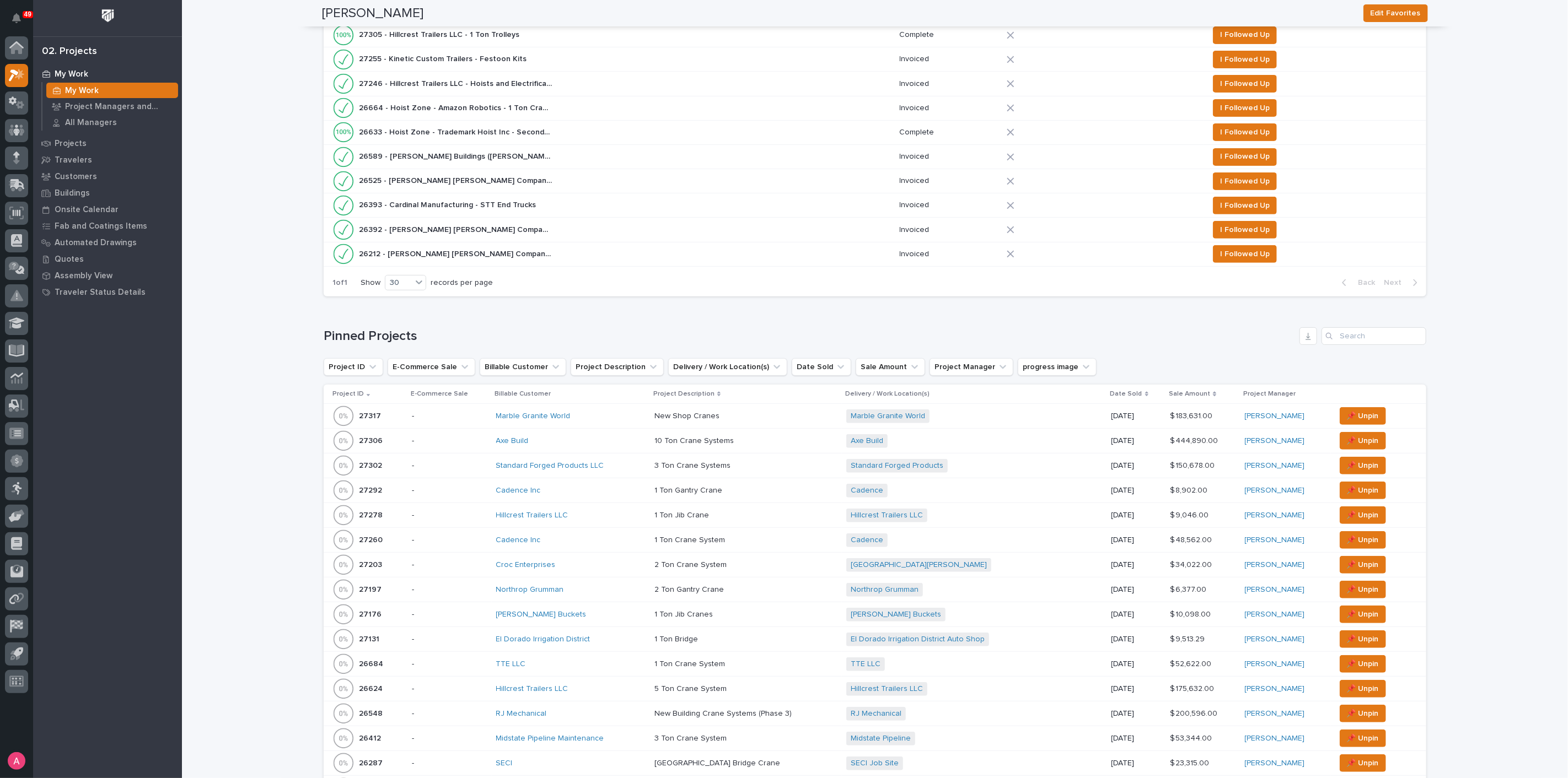
click at [602, 536] on div "Cadence Inc" at bounding box center [571, 540] width 150 height 9
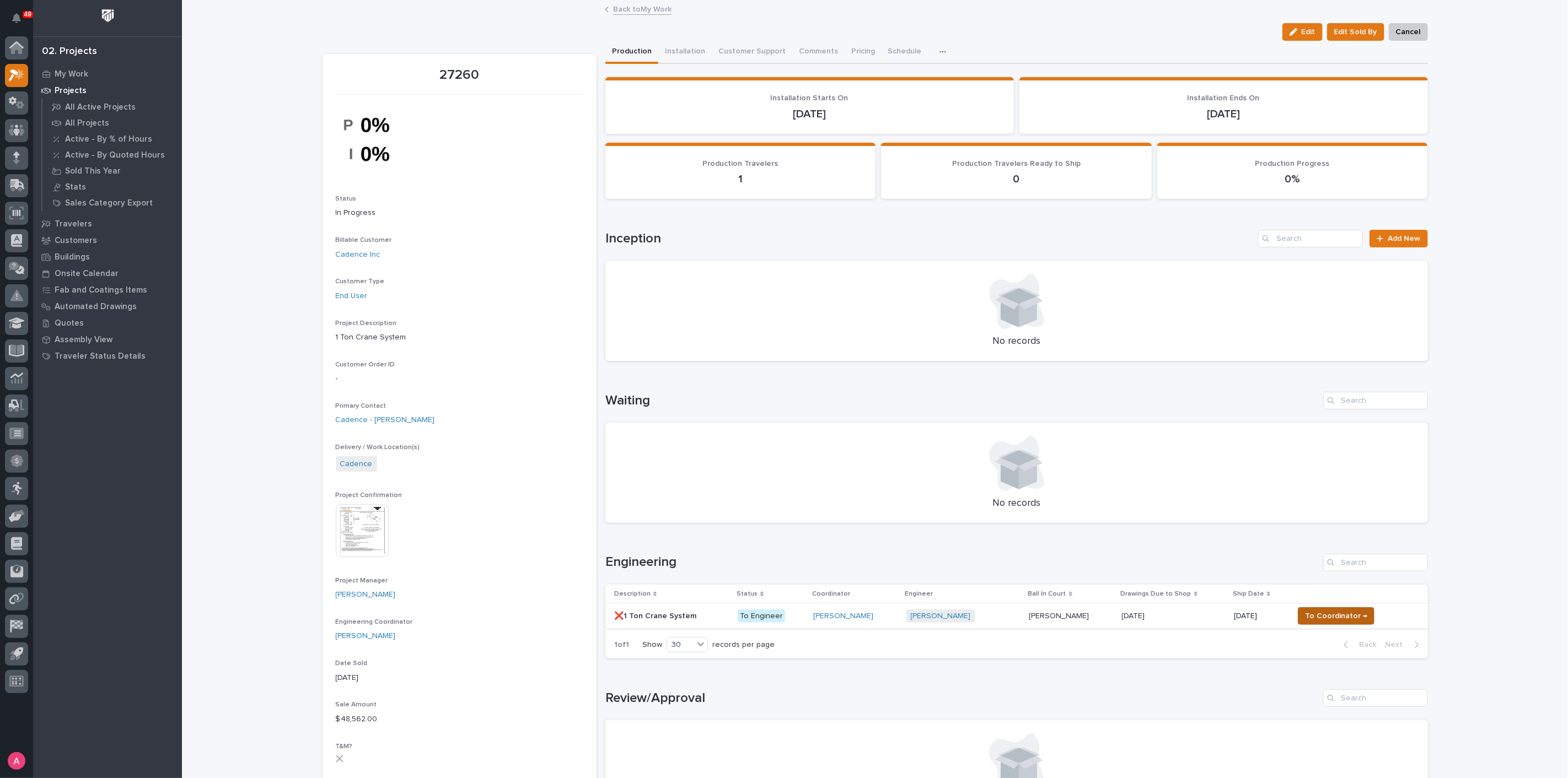
click at [1331, 617] on span "To Coordinator →" at bounding box center [1336, 616] width 62 height 14
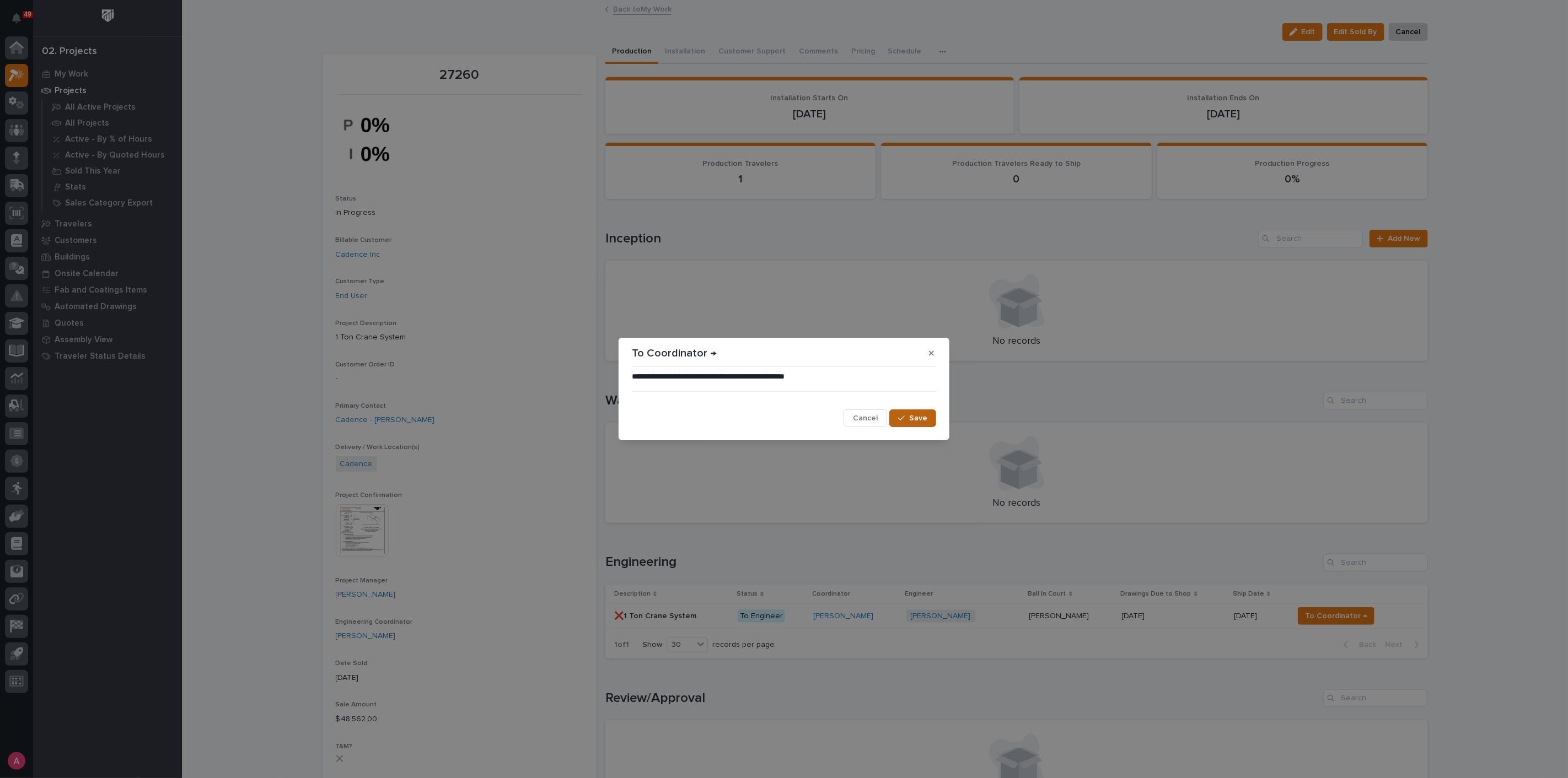
click at [909, 422] on button "Save" at bounding box center [912, 418] width 47 height 18
click at [875, 414] on div "Waiting No records" at bounding box center [1017, 457] width 823 height 131
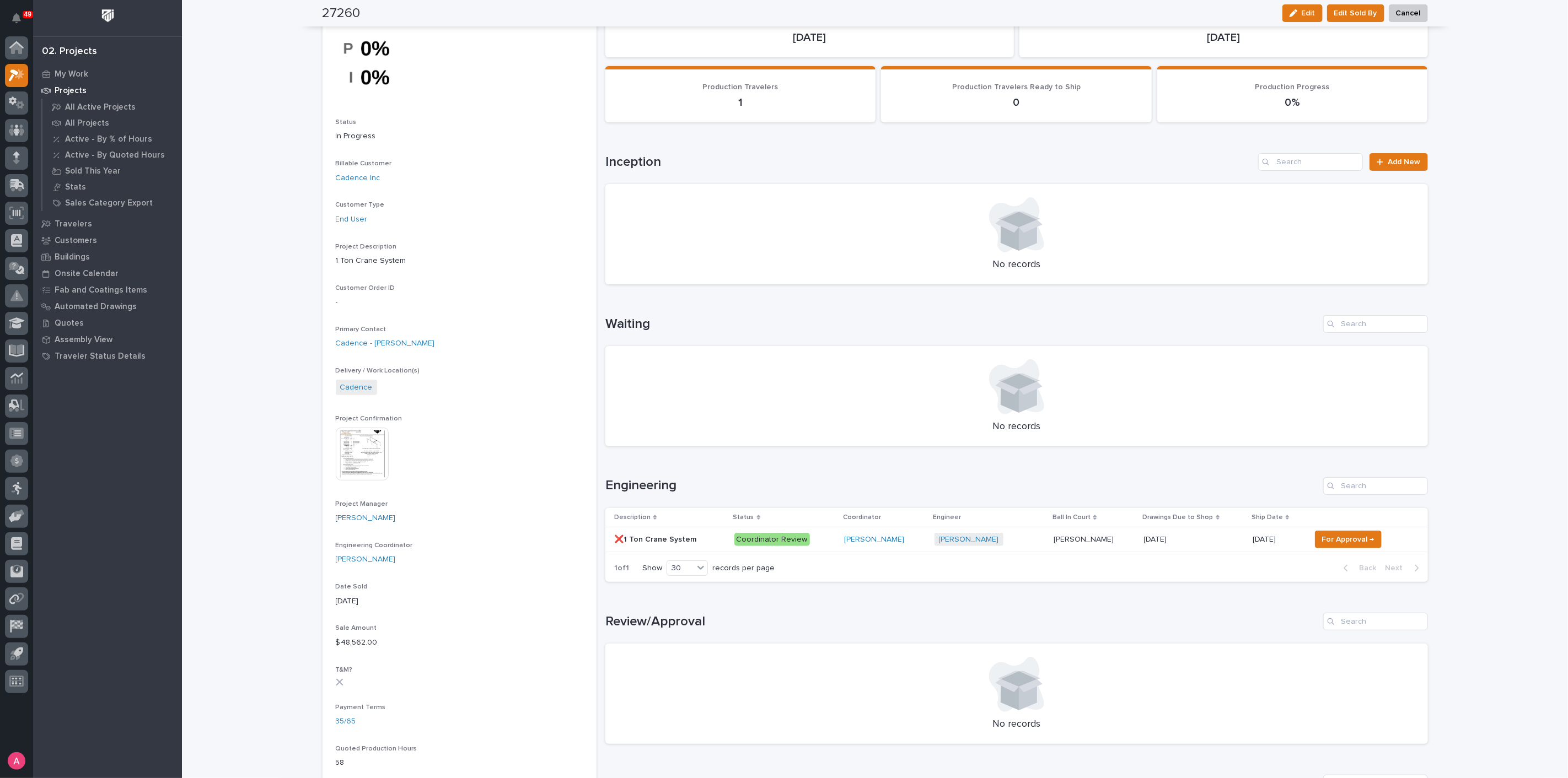
scroll to position [61, 0]
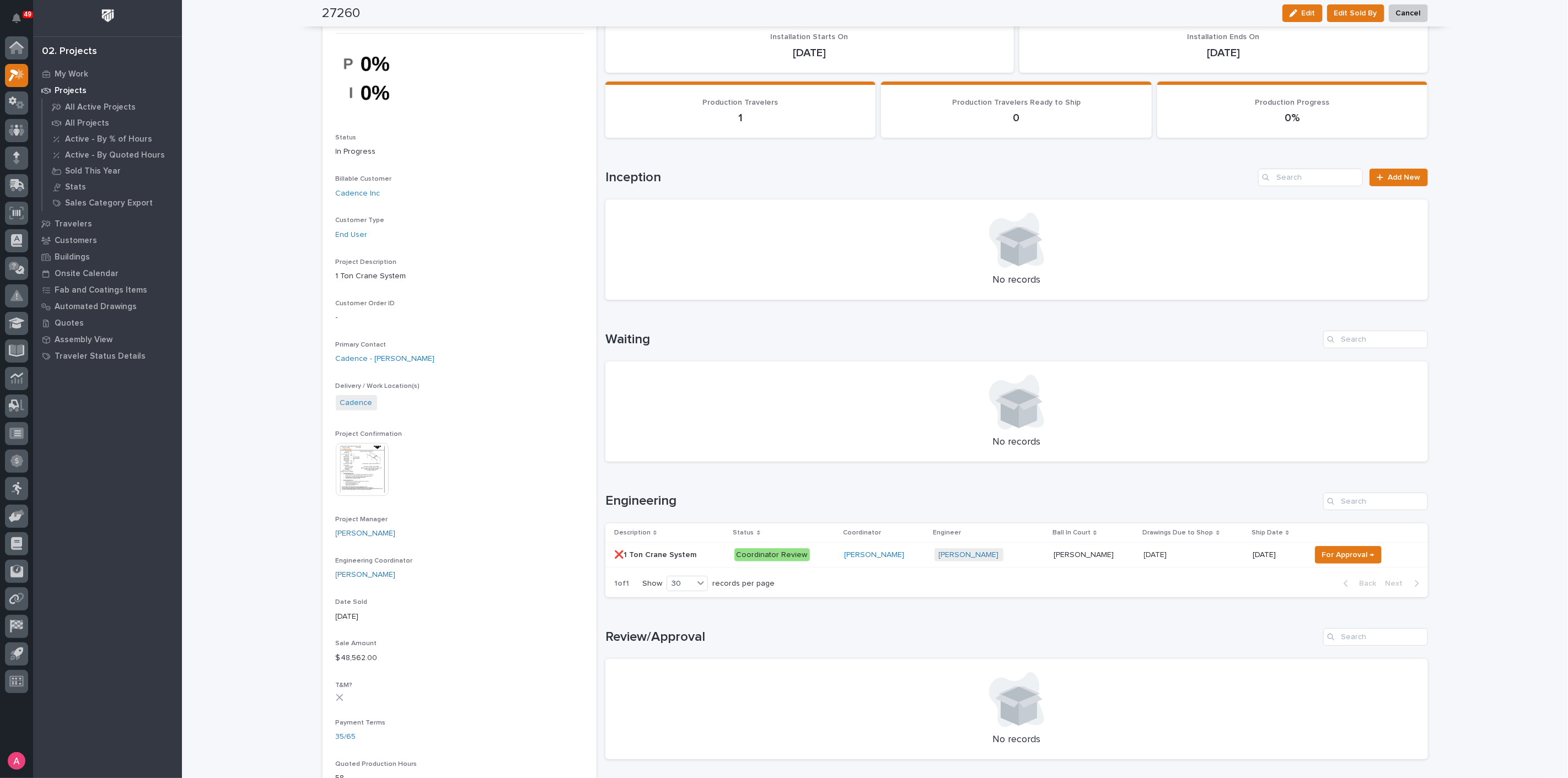
drag, startPoint x: 875, startPoint y: 465, endPoint x: 727, endPoint y: 462, distance: 148.0
click at [727, 462] on div "Loading... Saving… Waiting No records" at bounding box center [1017, 389] width 823 height 162
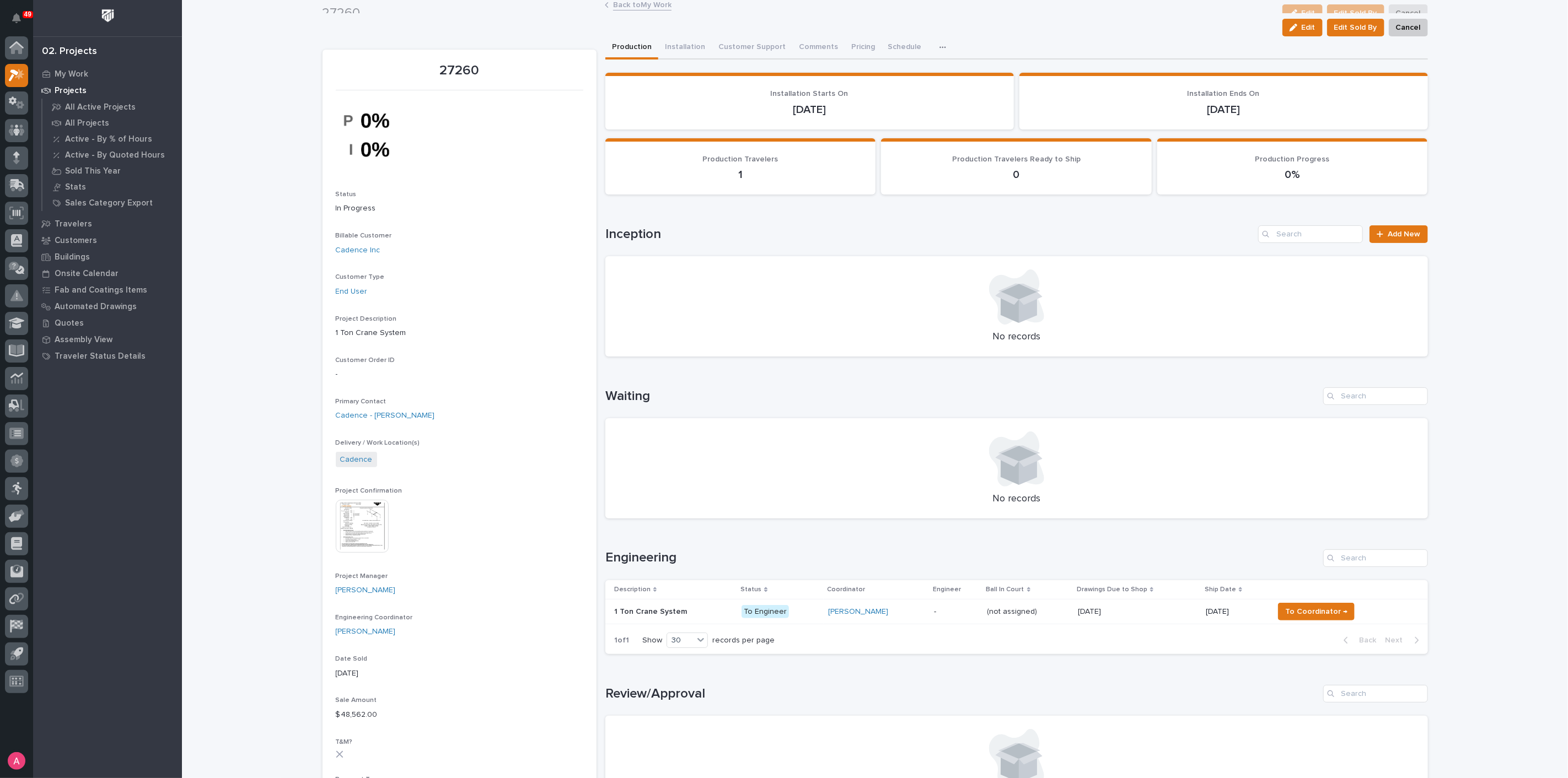
scroll to position [0, 0]
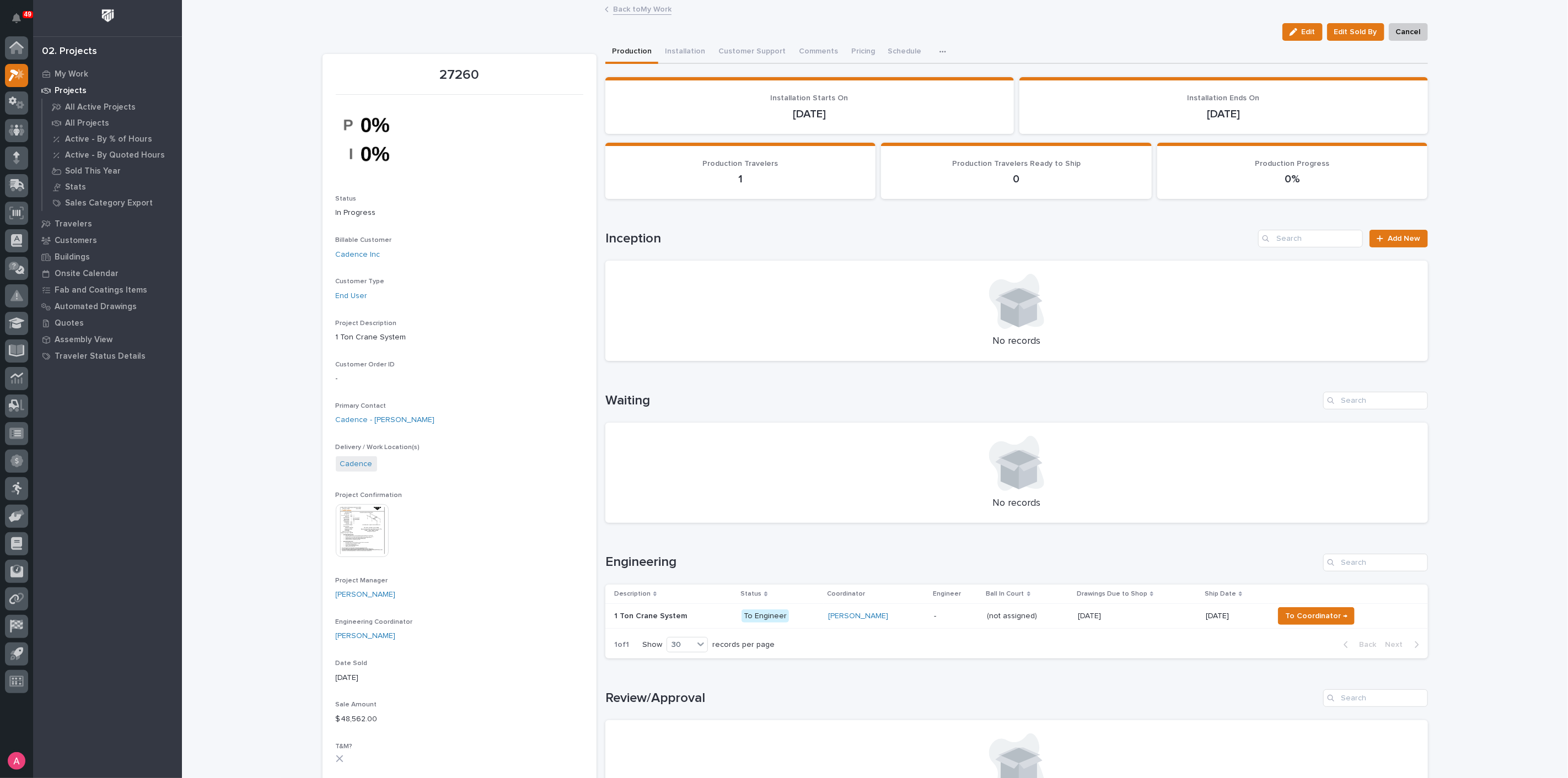
drag, startPoint x: 670, startPoint y: 561, endPoint x: 688, endPoint y: 563, distance: 18.1
click at [688, 564] on h1 "Engineering" at bounding box center [962, 562] width 714 height 16
click at [640, 6] on link "Back to My Work" at bounding box center [642, 9] width 59 height 13
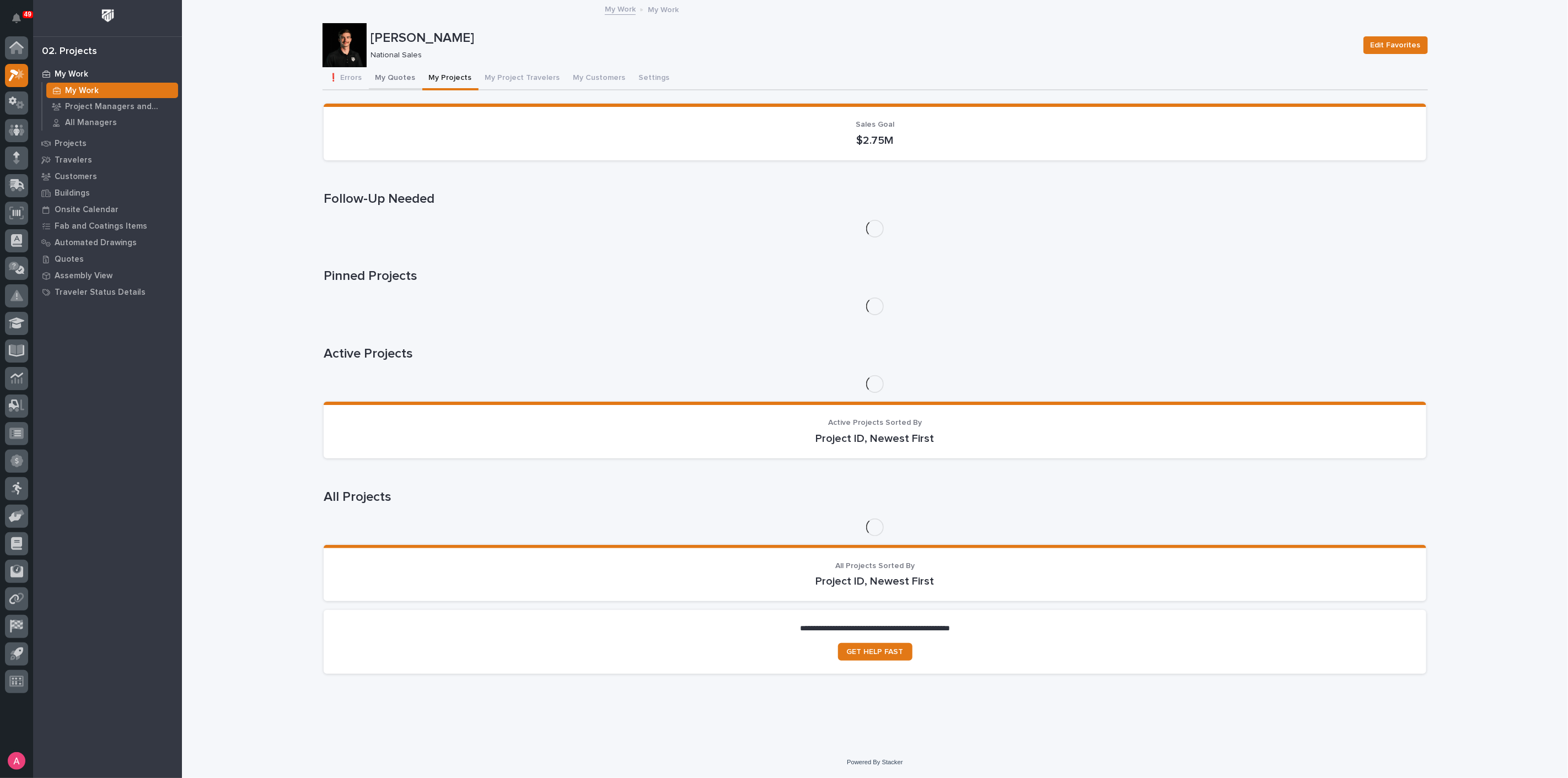
click at [402, 74] on button "My Quotes" at bounding box center [396, 78] width 54 height 23
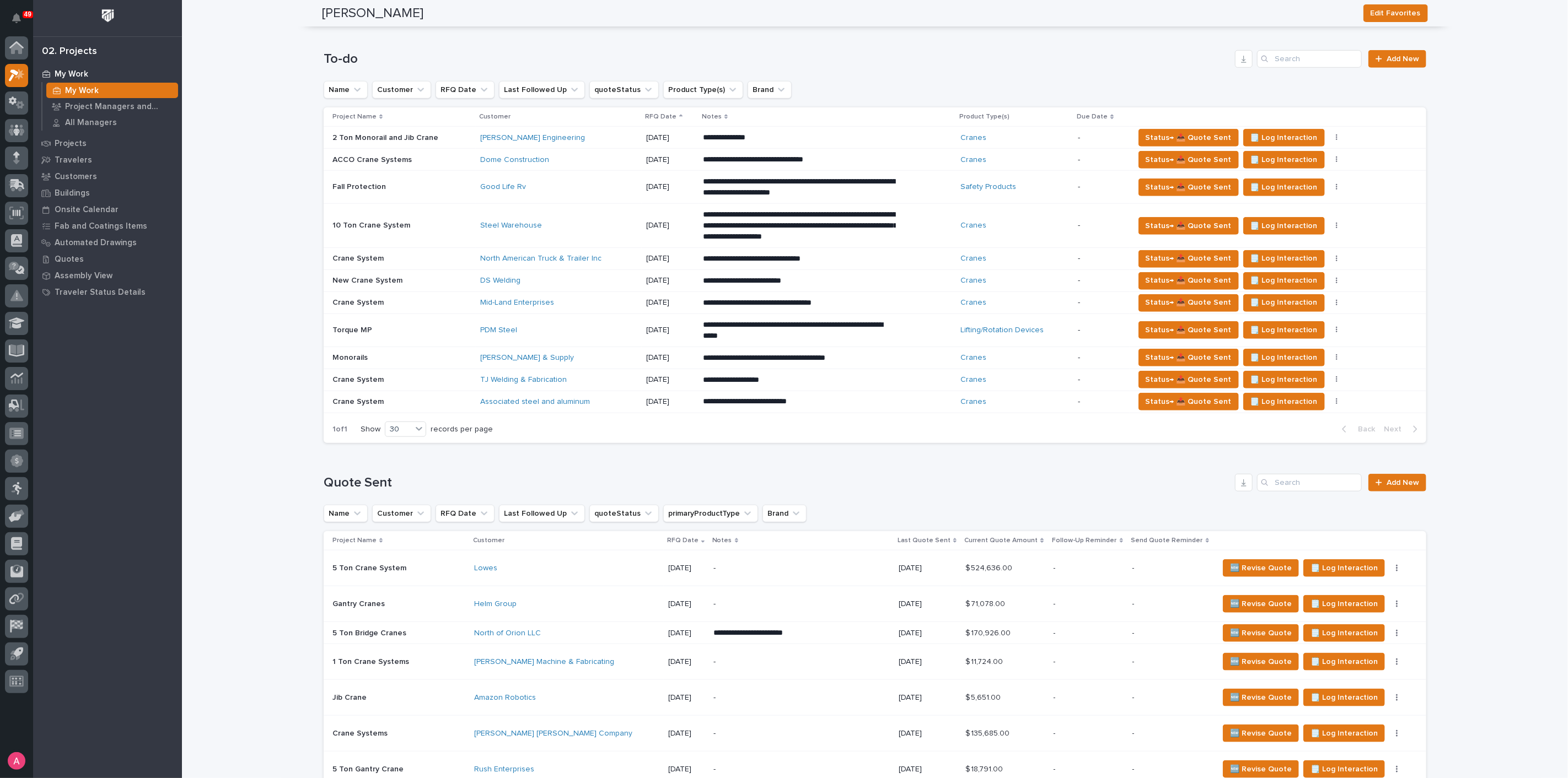
scroll to position [613, 0]
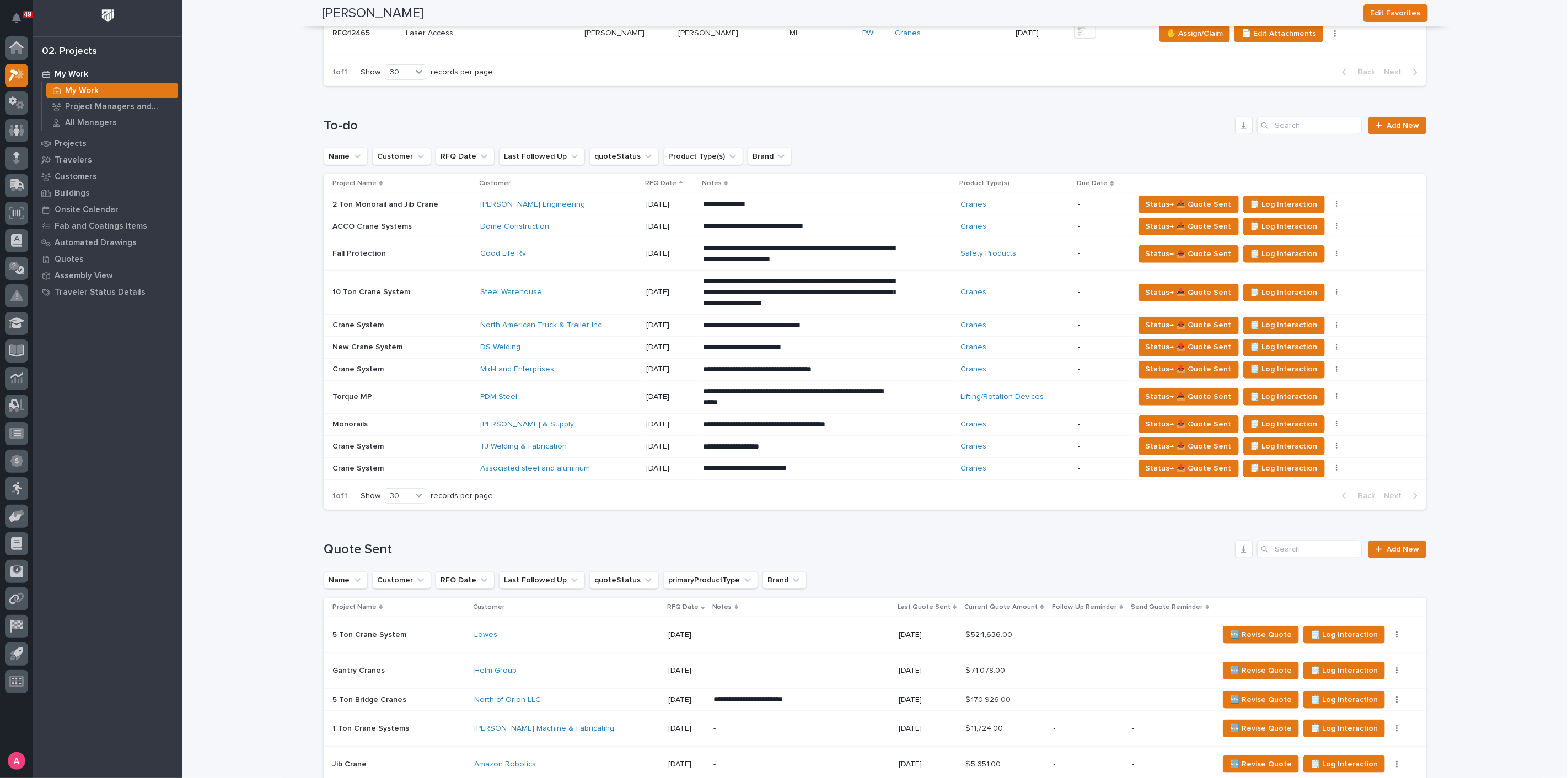
click at [581, 295] on div "Steel Warehouse" at bounding box center [558, 292] width 157 height 18
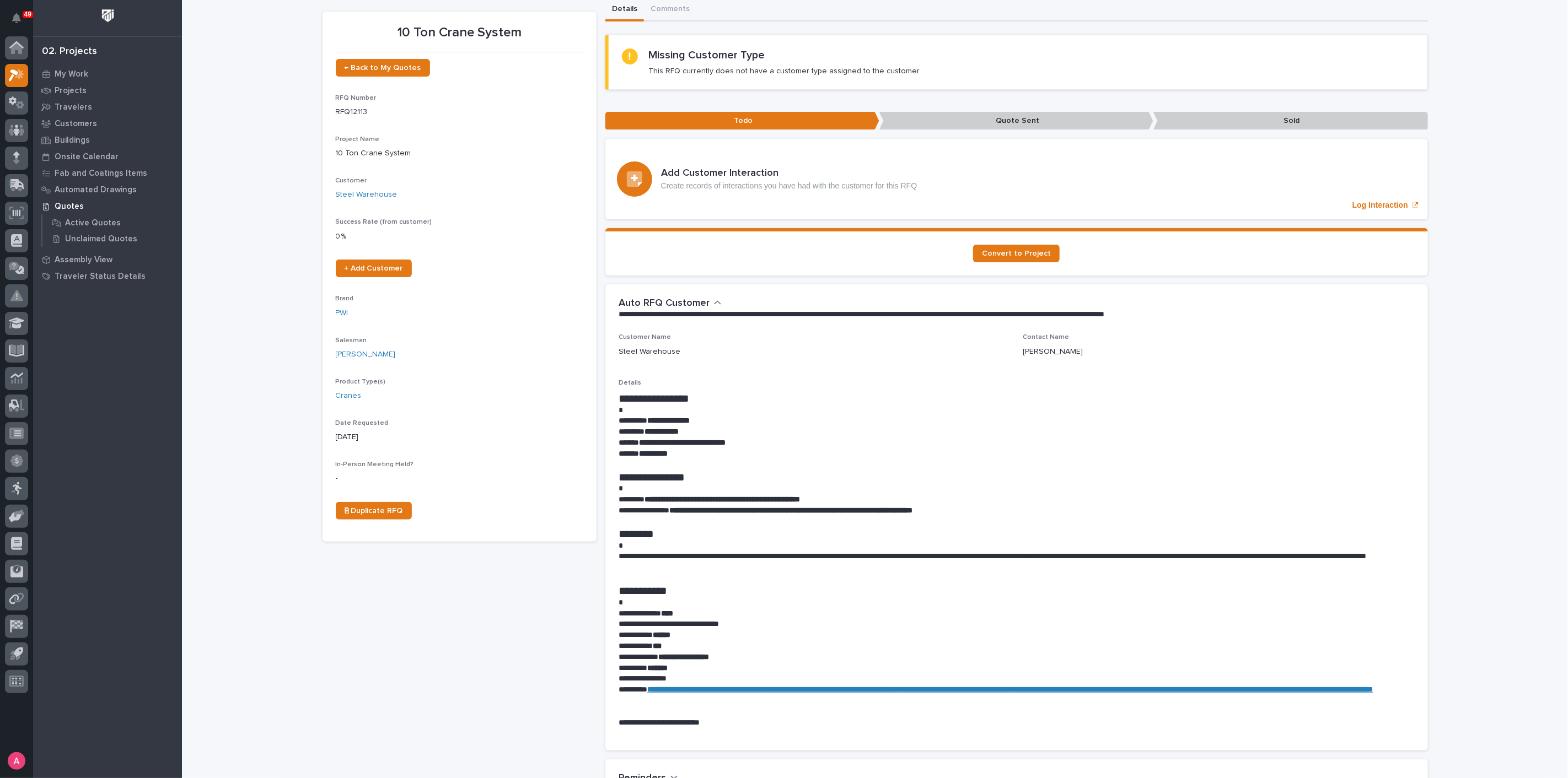
scroll to position [61, 0]
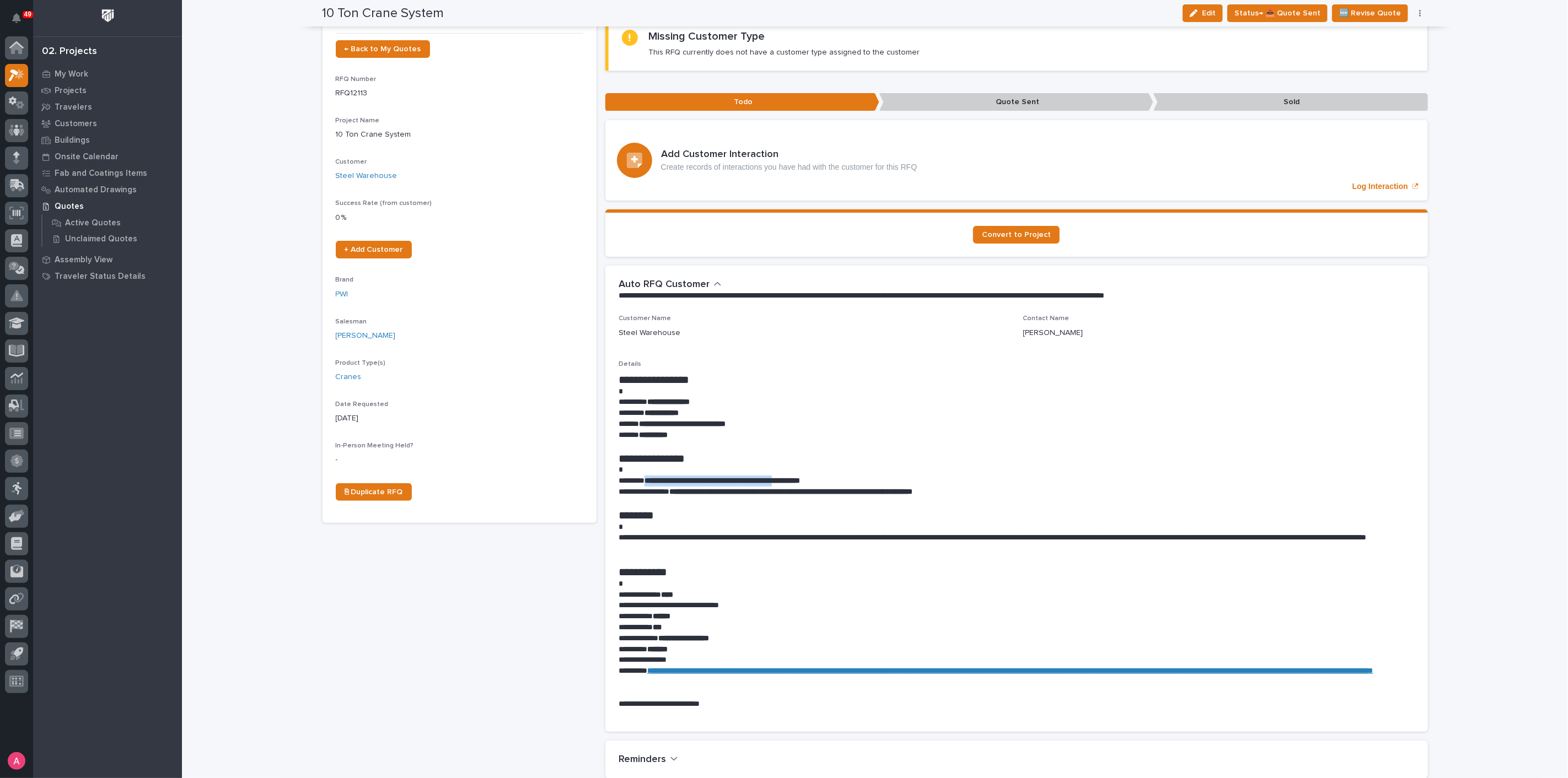
drag, startPoint x: 647, startPoint y: 479, endPoint x: 845, endPoint y: 478, distance: 198.0
click at [800, 478] on strong "**********" at bounding box center [722, 480] width 156 height 8
copy strong "**********"
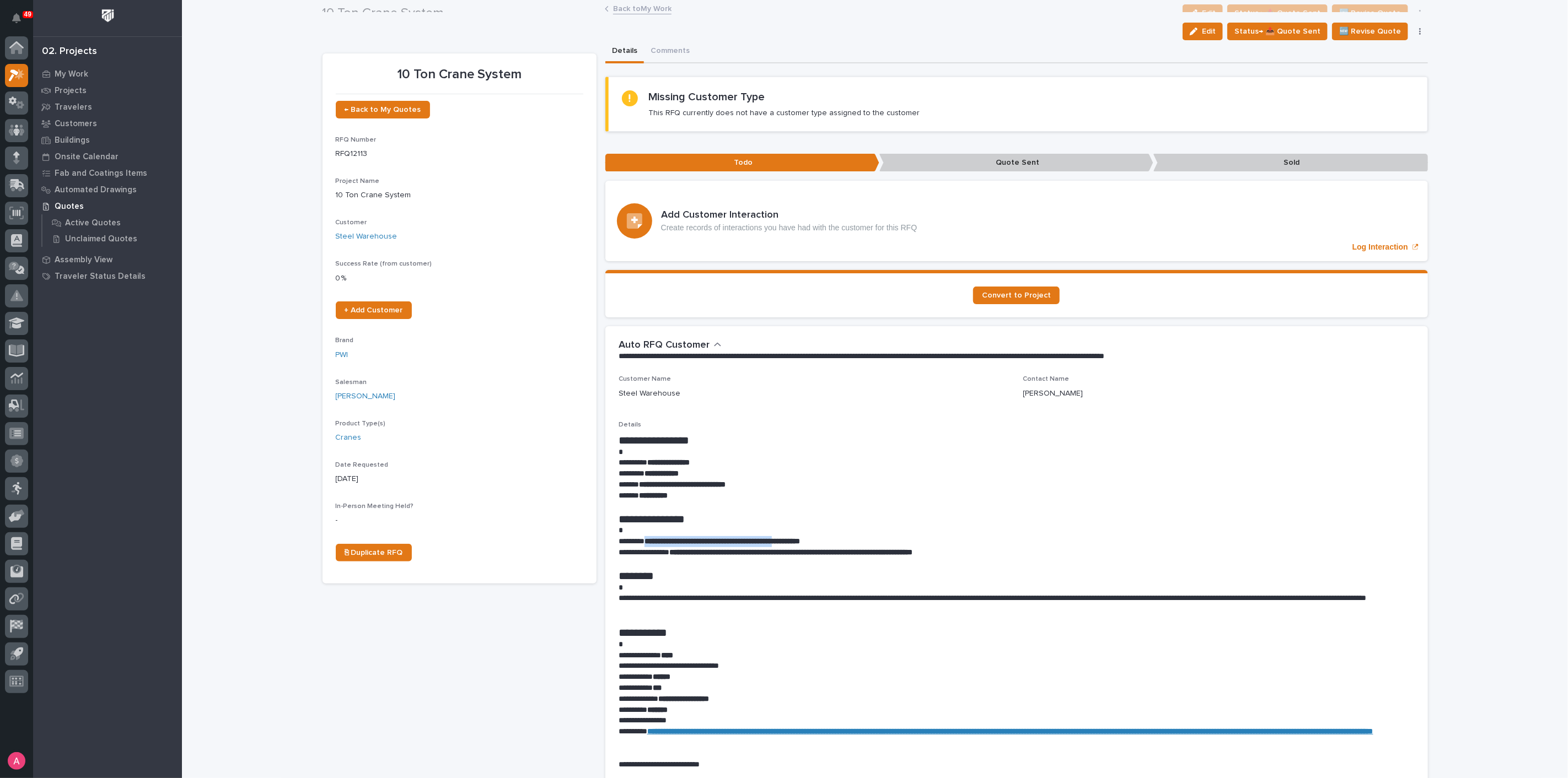
scroll to position [0, 0]
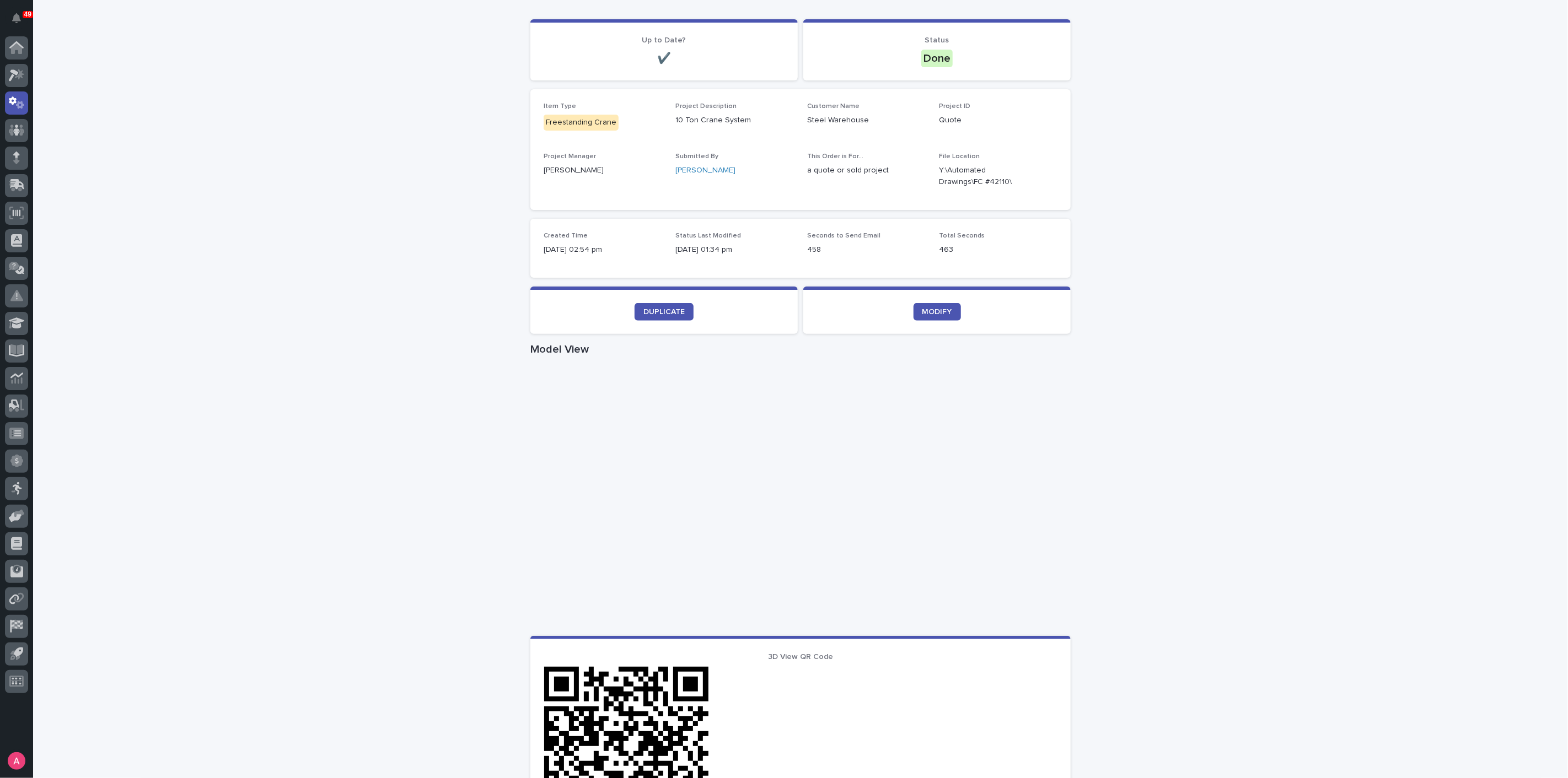
scroll to position [87, 0]
